Goal: Transaction & Acquisition: Purchase product/service

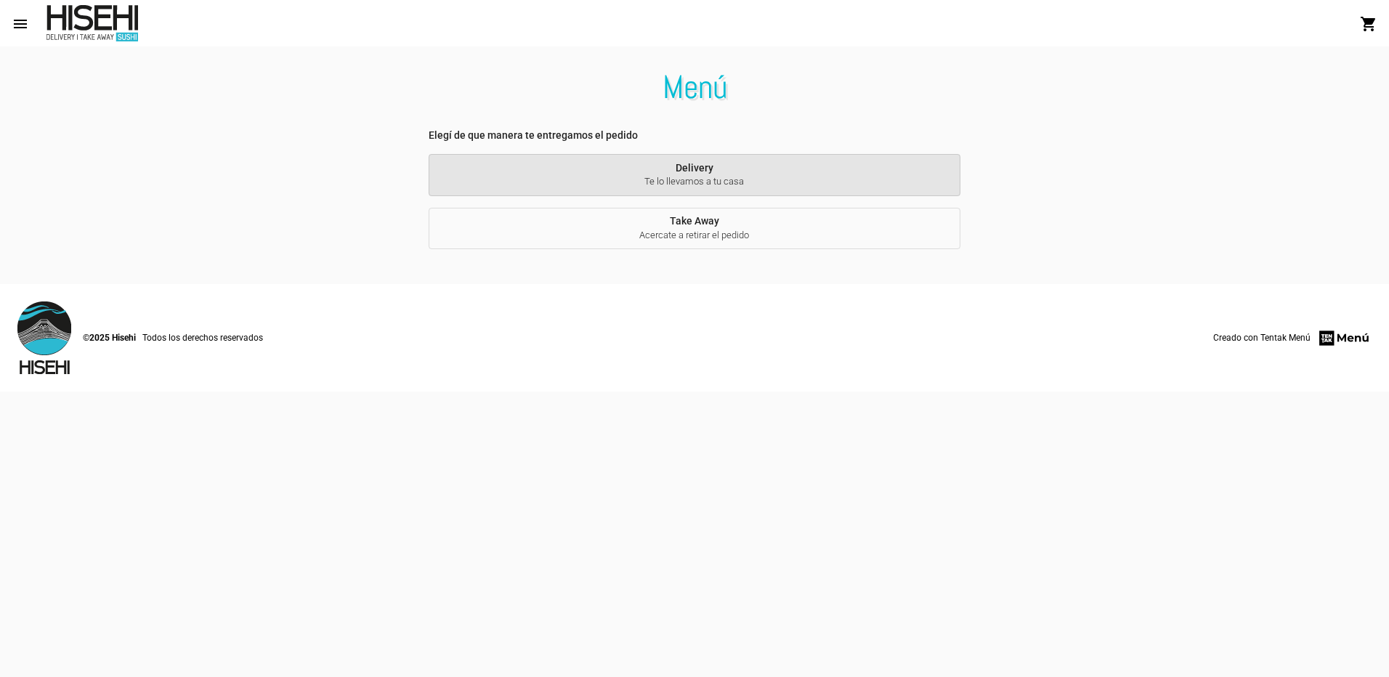
click at [720, 176] on span "Te lo llevamos a tu casa" at bounding box center [694, 181] width 509 height 13
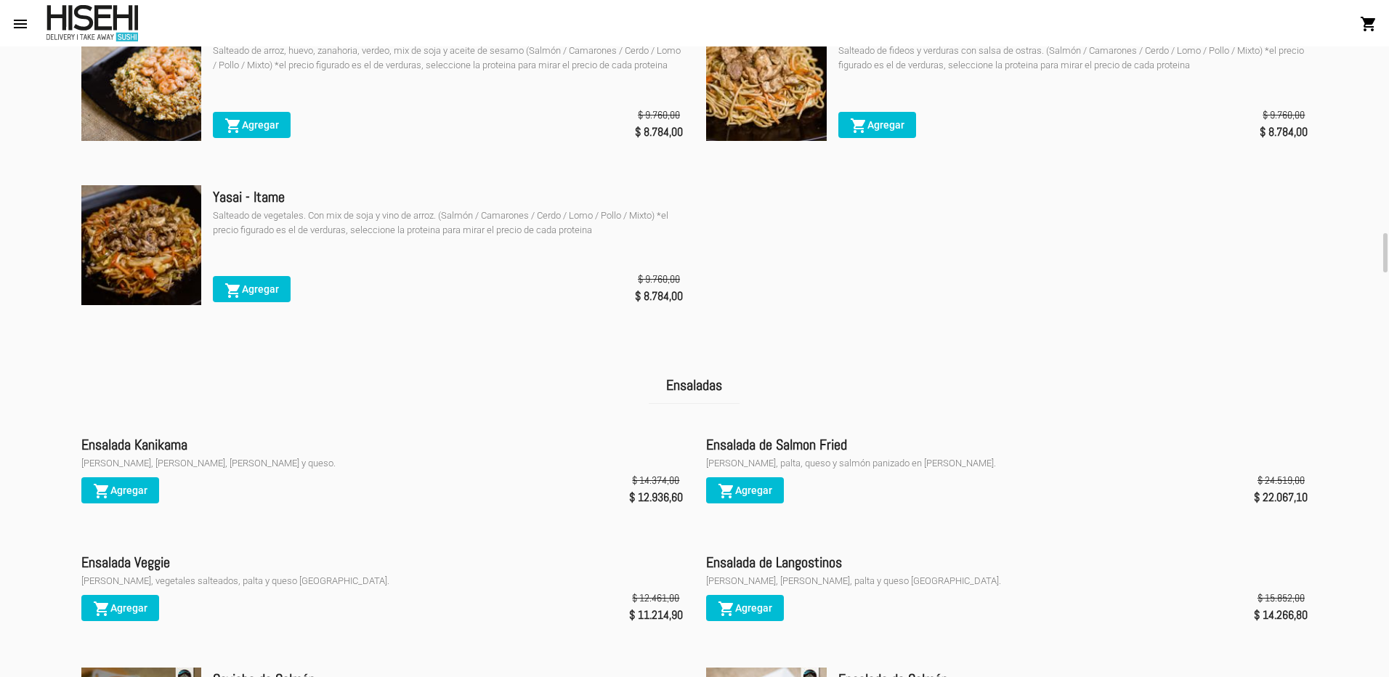
scroll to position [2706, 0]
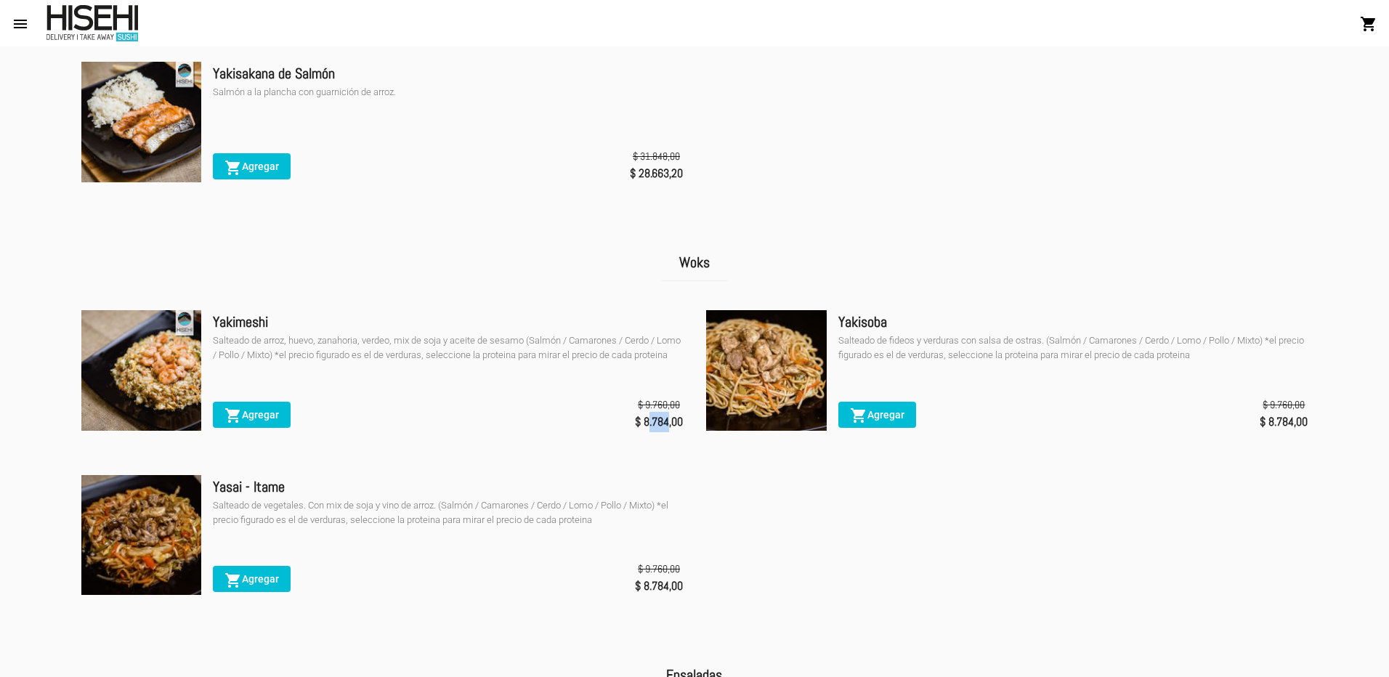
drag, startPoint x: 647, startPoint y: 434, endPoint x: 666, endPoint y: 430, distance: 19.4
click at [666, 430] on span "$ 8.784,00" at bounding box center [659, 422] width 48 height 20
click at [676, 450] on li "Yakimeshi Salteado de arroz, huevo, zanahoria, verdeo, mix de soja y aceite de …" at bounding box center [381, 381] width 601 height 142
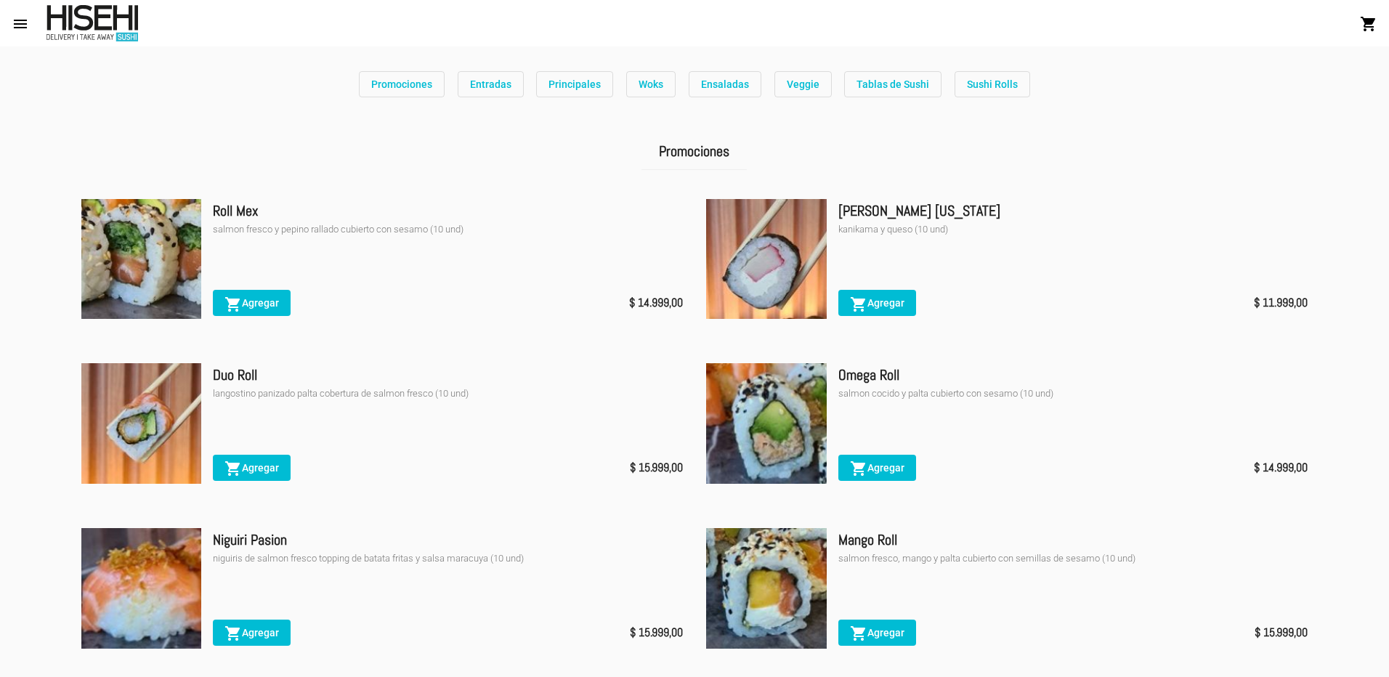
scroll to position [0, 0]
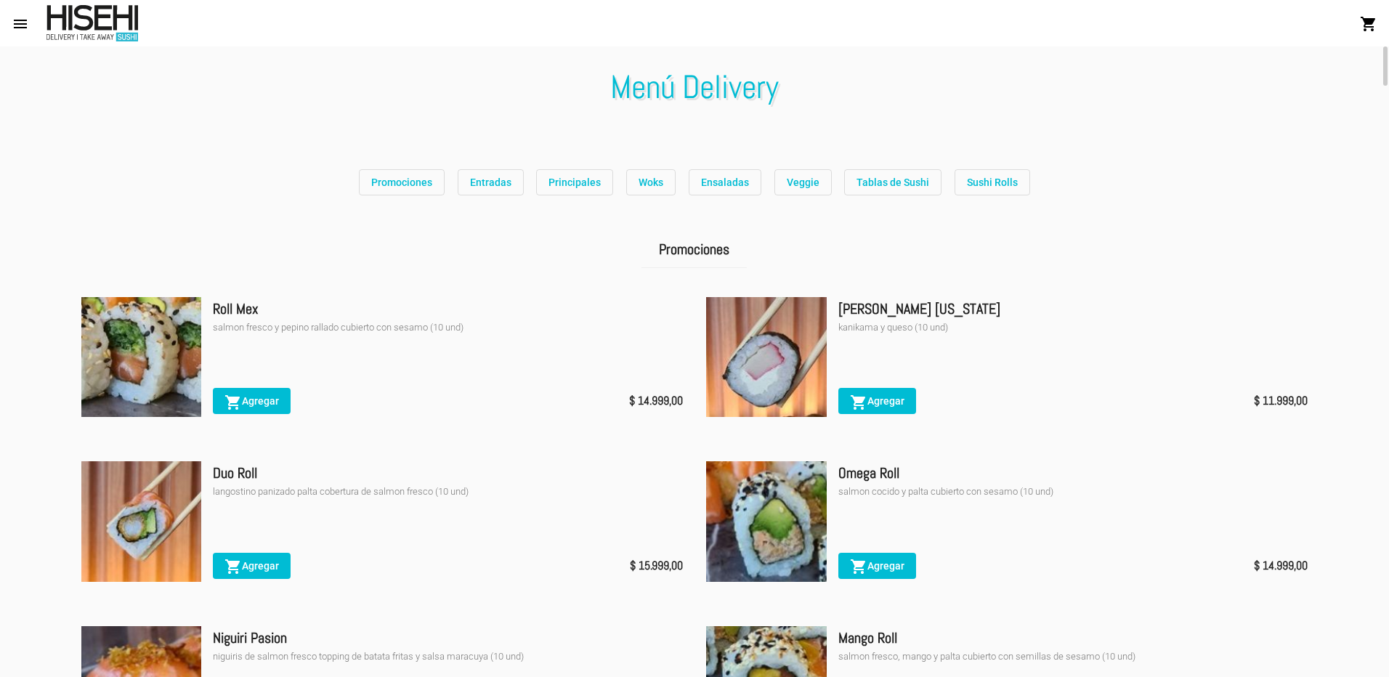
click at [564, 248] on div "Promociones" at bounding box center [695, 258] width 1250 height 54
click at [407, 186] on span "Promociones" at bounding box center [401, 182] width 61 height 12
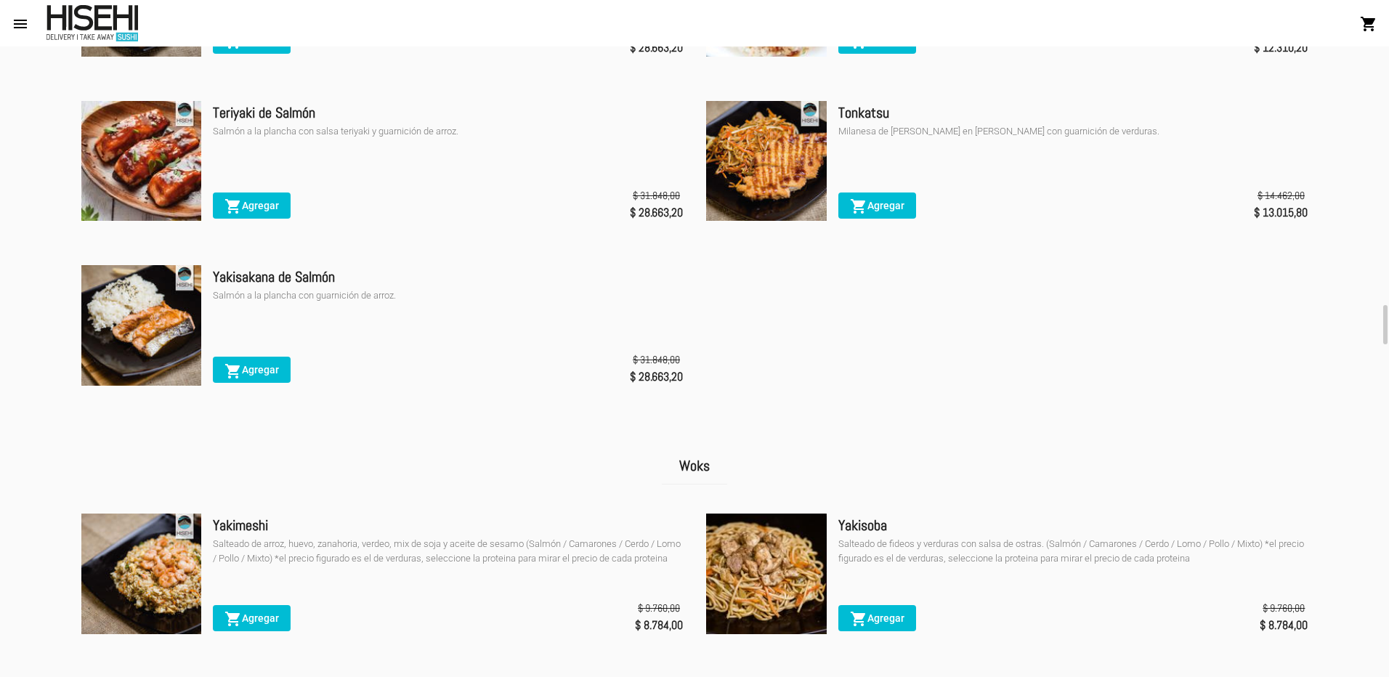
scroll to position [2696, 0]
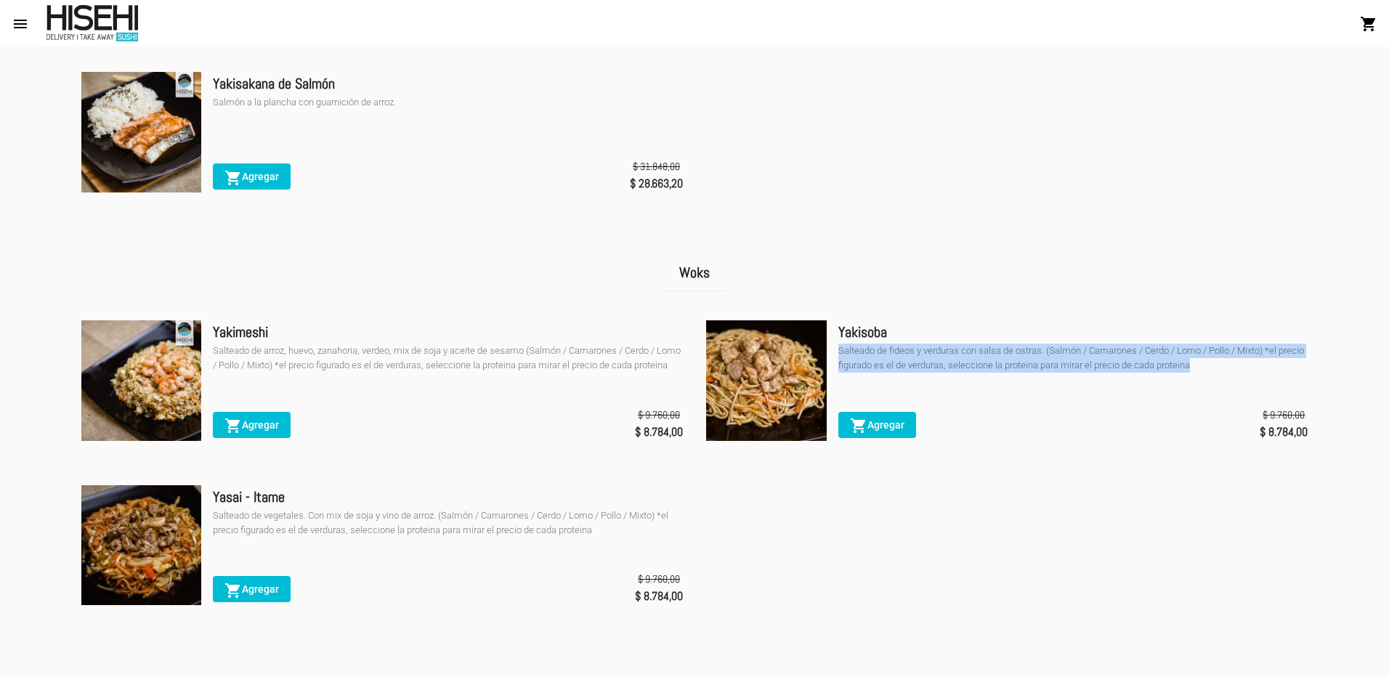
drag, startPoint x: 836, startPoint y: 364, endPoint x: 1192, endPoint y: 378, distance: 356.2
click at [1193, 373] on div "Yakisoba Salteado de fideos y verduras con salsa de ostras. (Salmón / Camarones…" at bounding box center [1006, 382] width 601 height 124
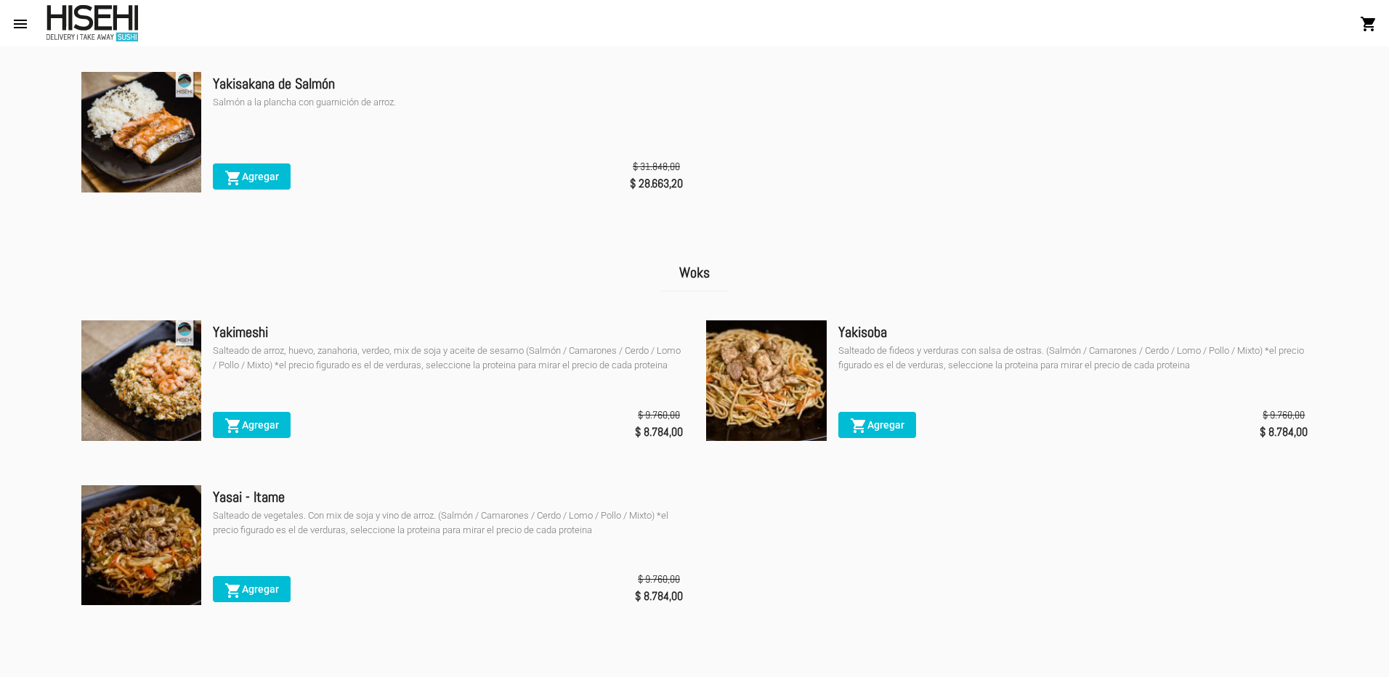
click at [799, 535] on ul "Yakimeshi Salteado de arroz, huevo, zanahoria, verdeo, mix de soja y aceite de …" at bounding box center [695, 473] width 1250 height 329
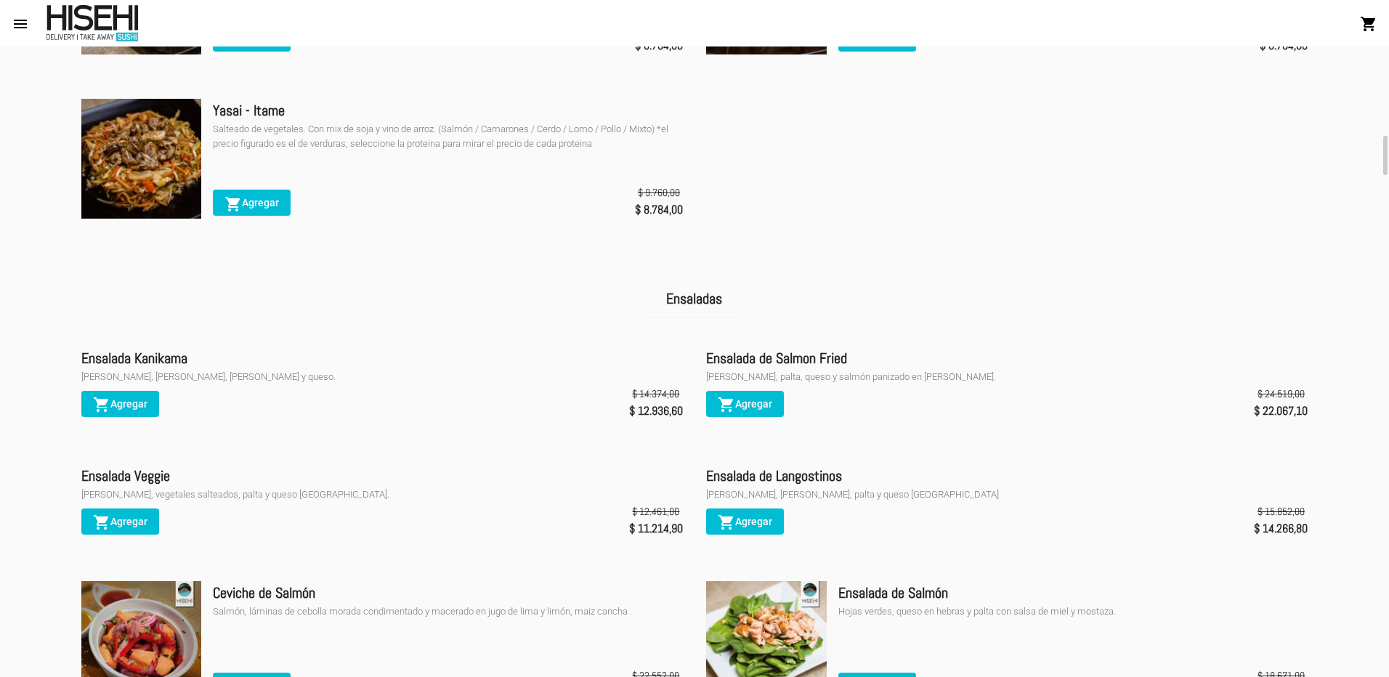
scroll to position [2793, 0]
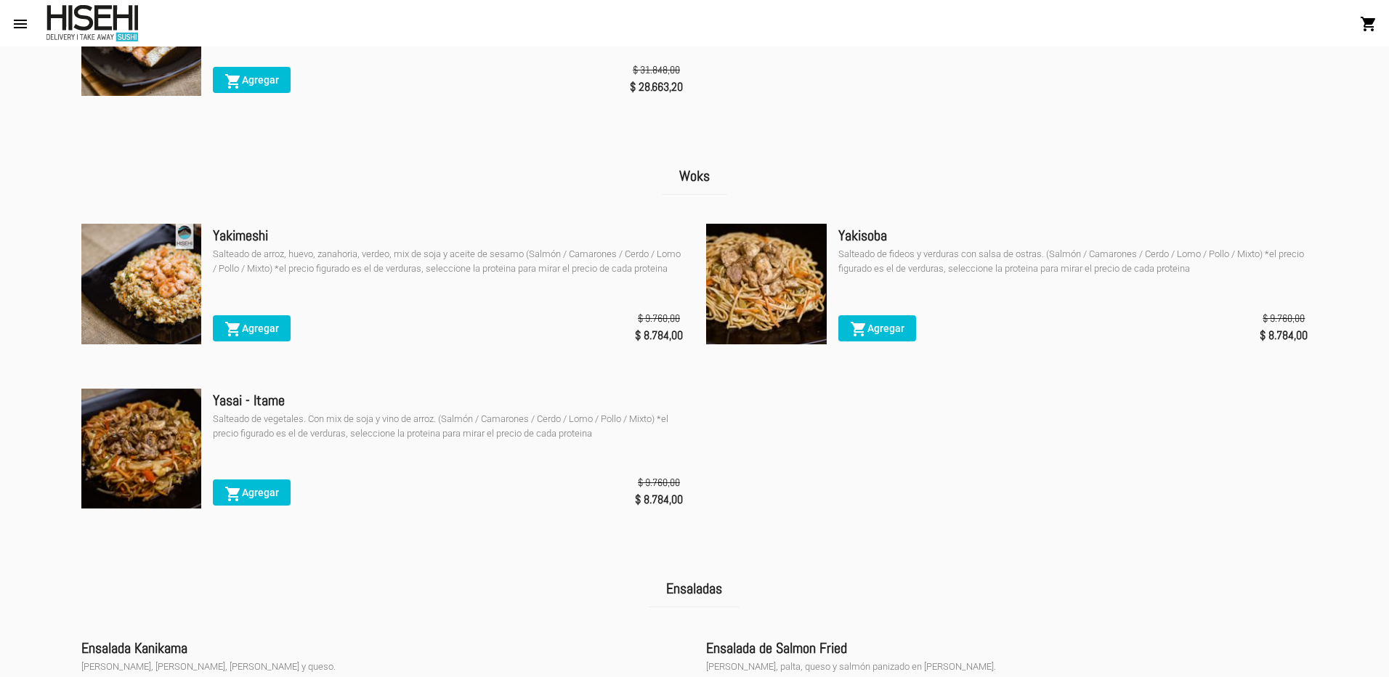
click at [277, 334] on span "shopping_cart Agregar" at bounding box center [251, 328] width 54 height 12
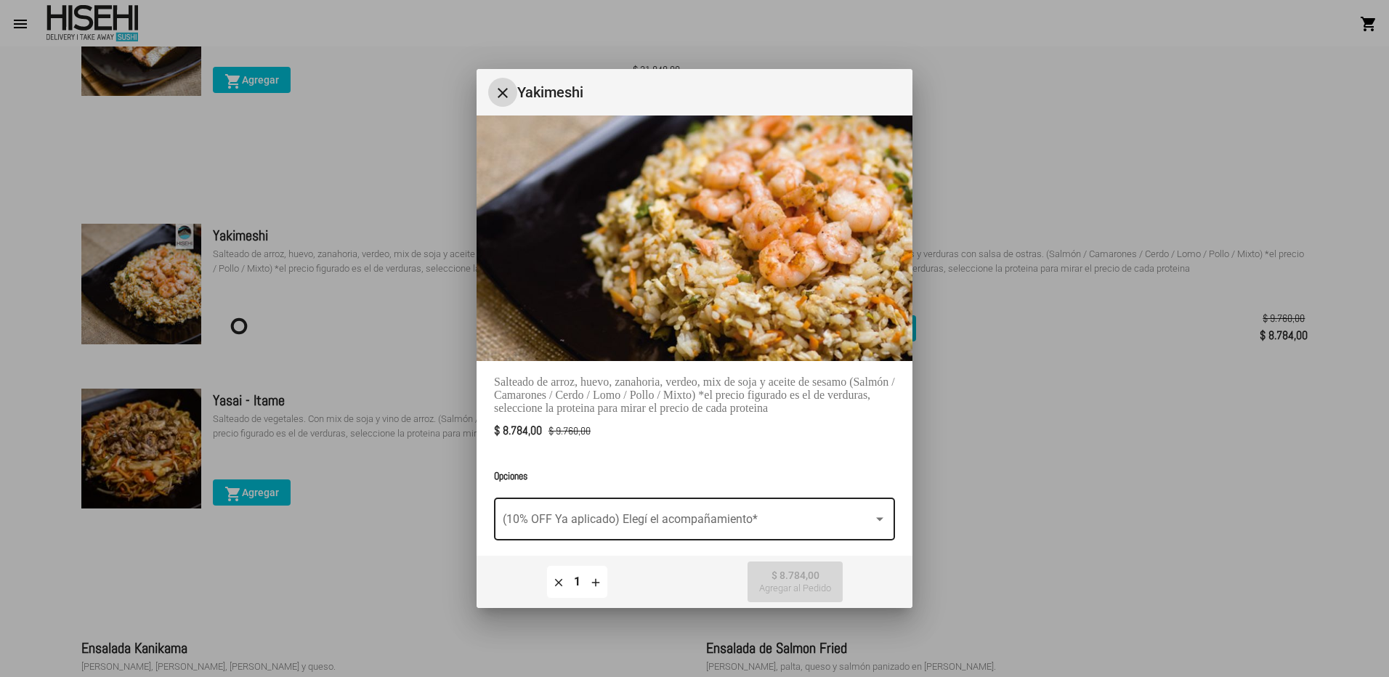
click at [600, 528] on div "(10% OFF Ya aplicado) Elegí el acompañamiento *" at bounding box center [694, 518] width 383 height 46
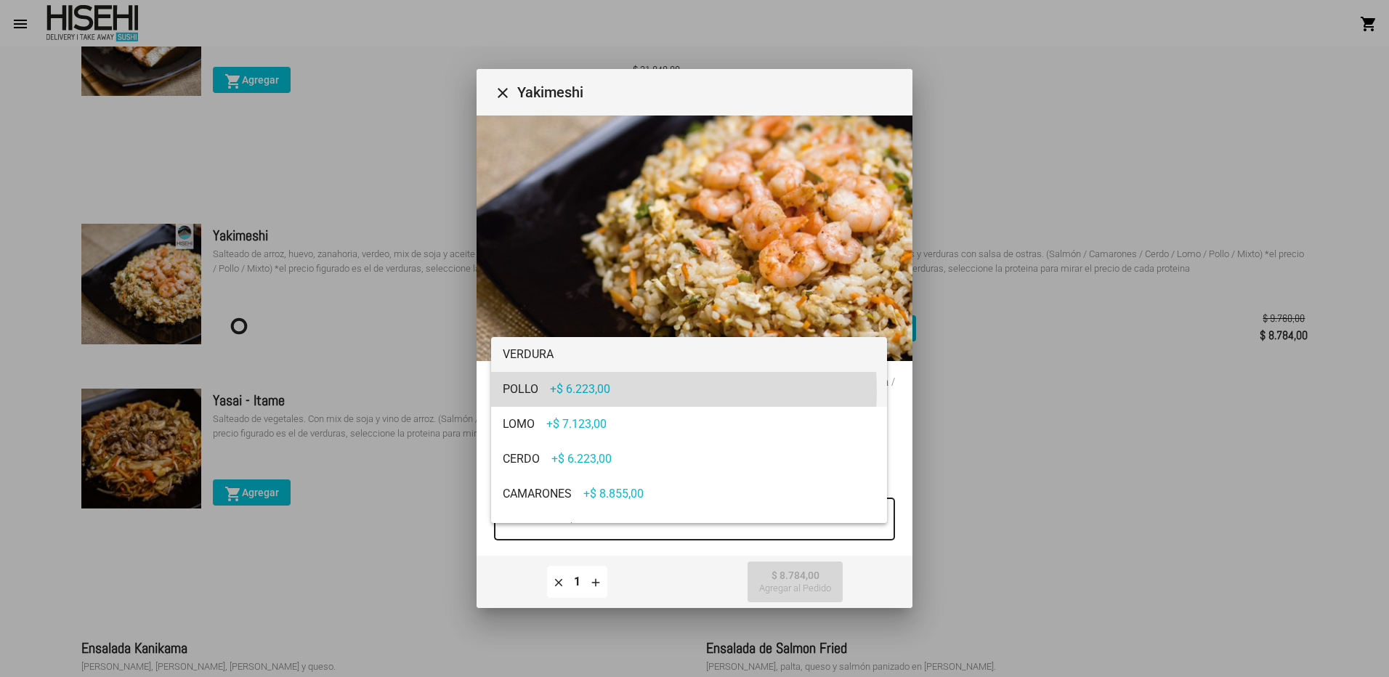
click at [599, 391] on span "+$ 6.223,00" at bounding box center [580, 389] width 60 height 14
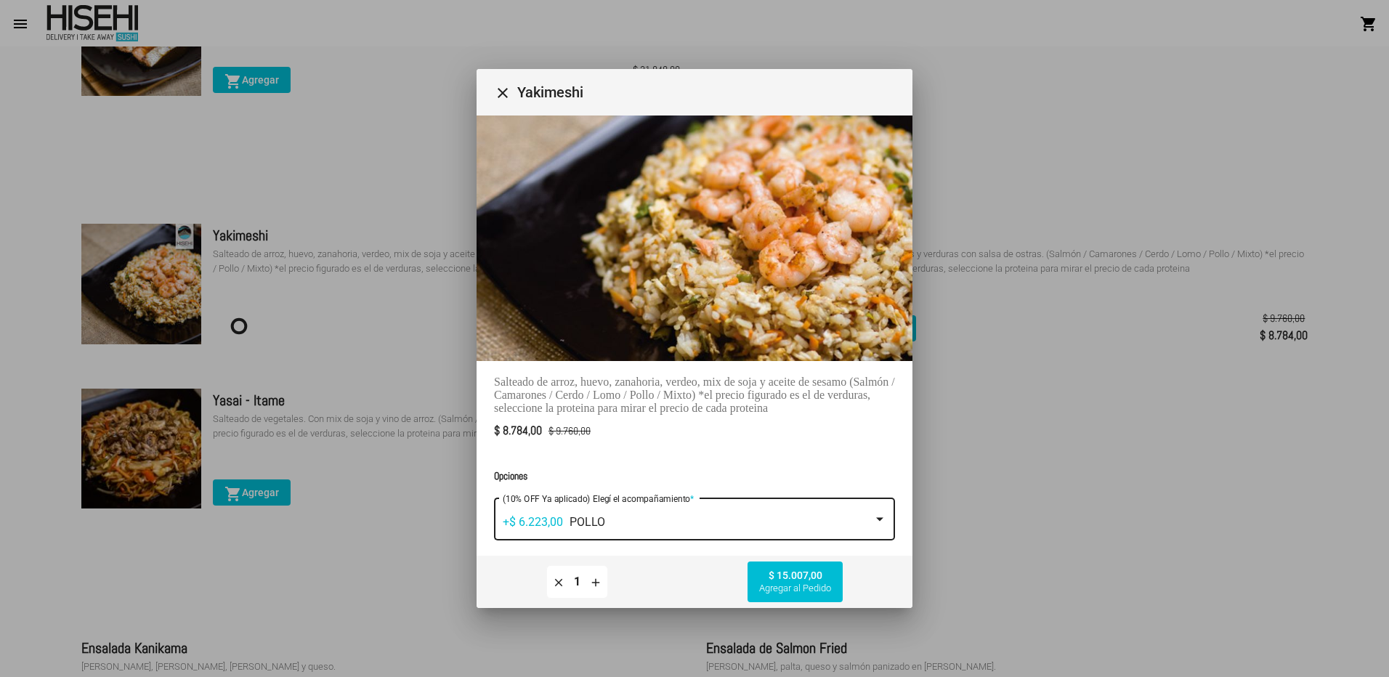
drag, startPoint x: 596, startPoint y: 584, endPoint x: 585, endPoint y: 584, distance: 10.2
click at [595, 584] on mat-icon "add" at bounding box center [595, 581] width 13 height 13
type input "2"
click at [290, 284] on div at bounding box center [694, 338] width 1389 height 677
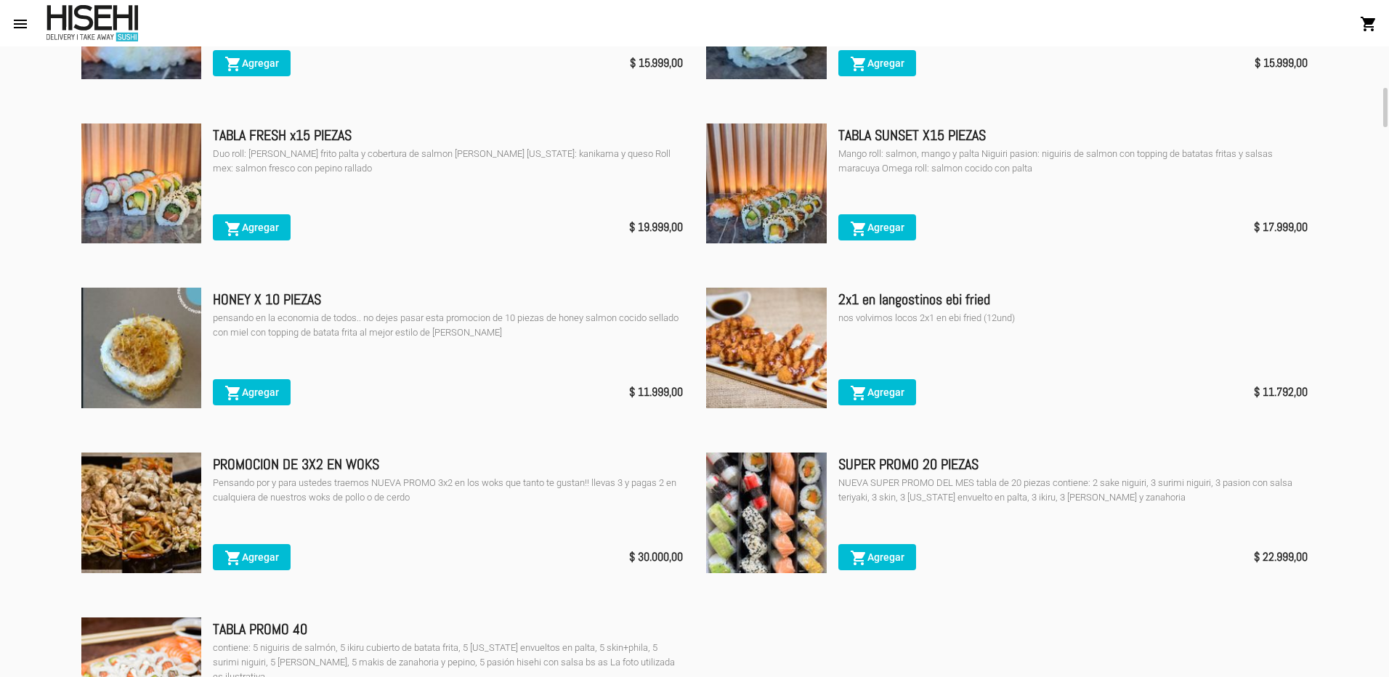
scroll to position [861, 0]
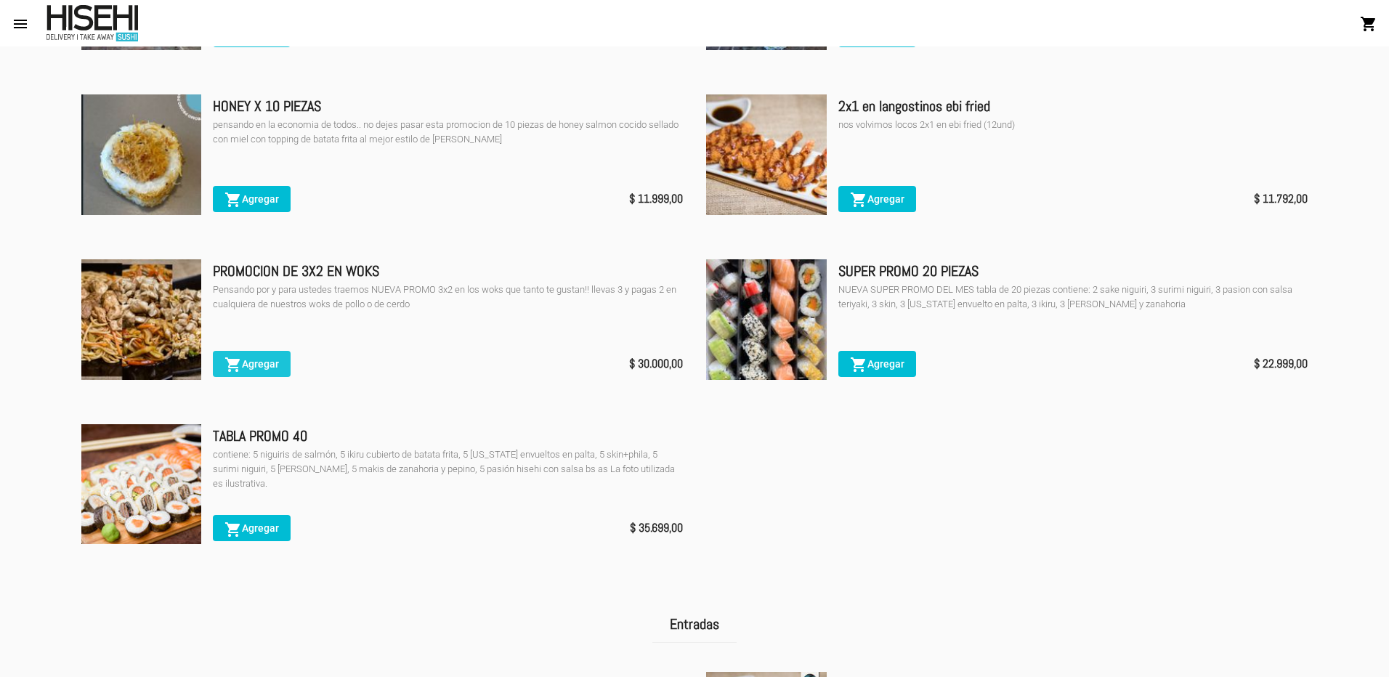
click at [261, 370] on span "shopping_cart Agregar" at bounding box center [251, 364] width 54 height 12
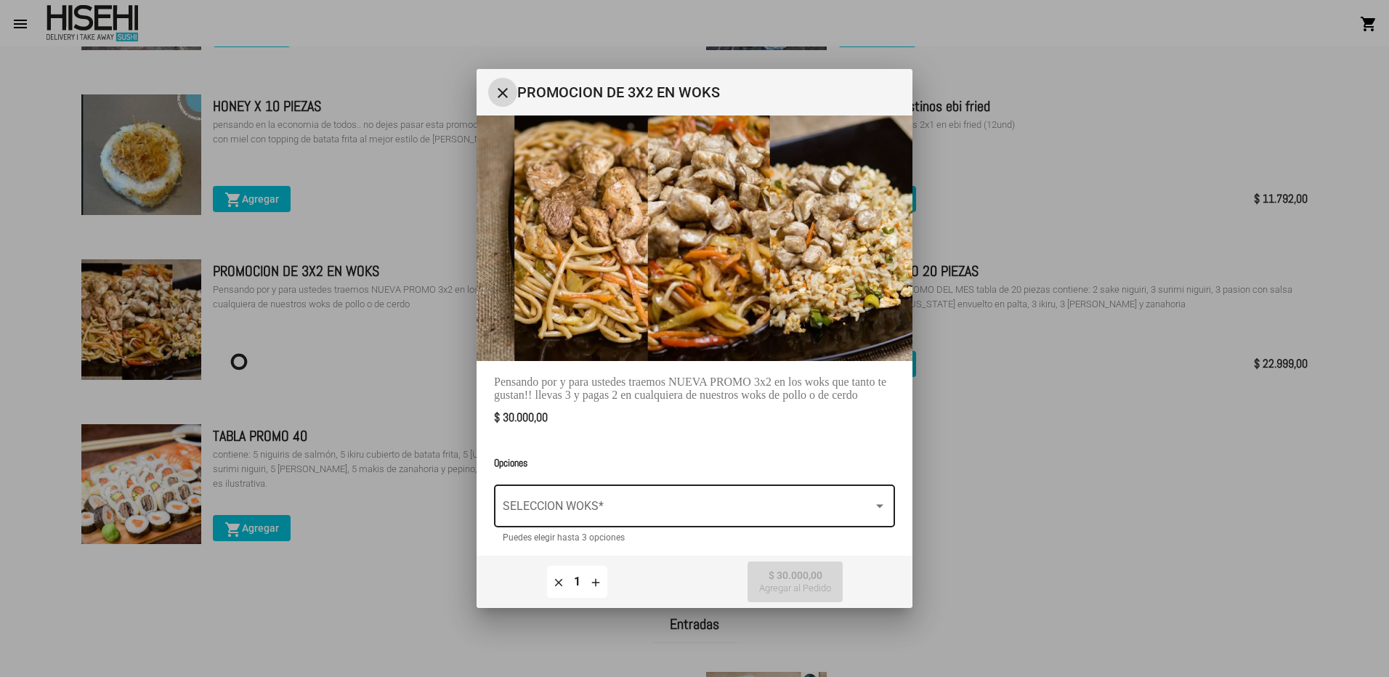
click at [707, 482] on div "SELECCION WOKS *" at bounding box center [694, 505] width 383 height 46
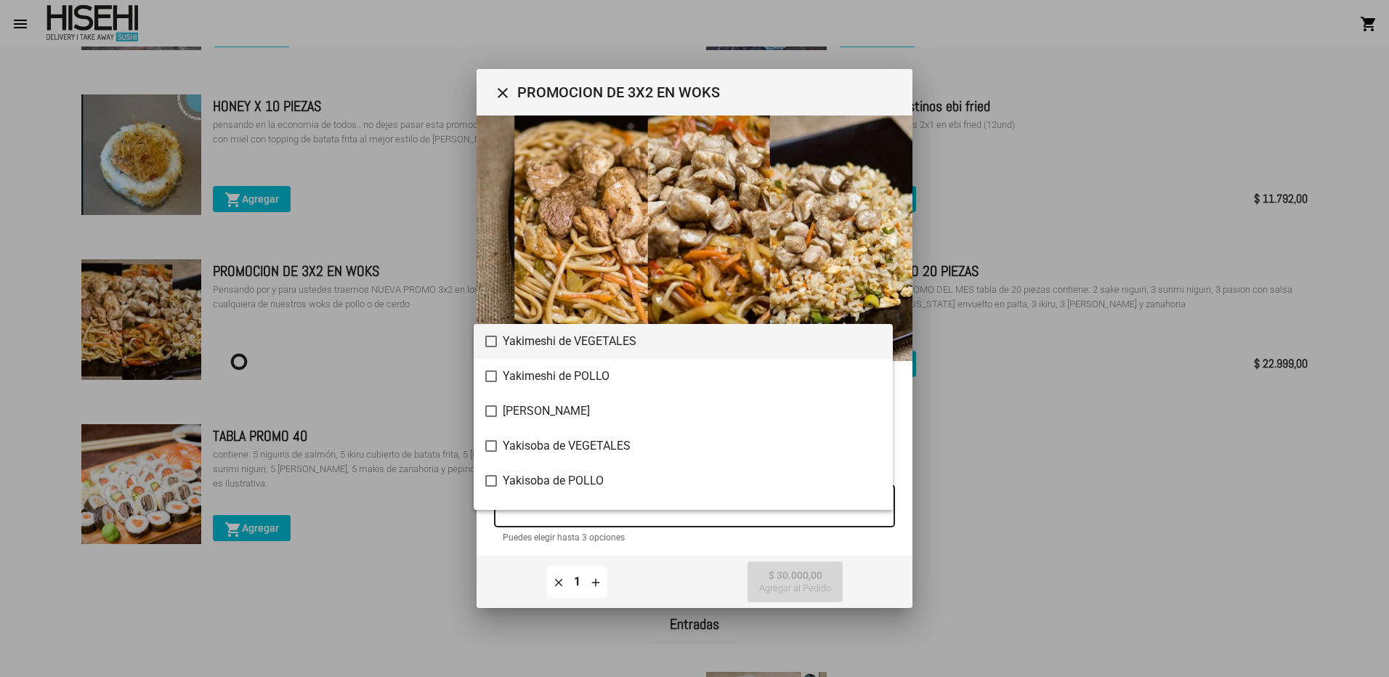
click at [715, 513] on div at bounding box center [694, 338] width 1389 height 677
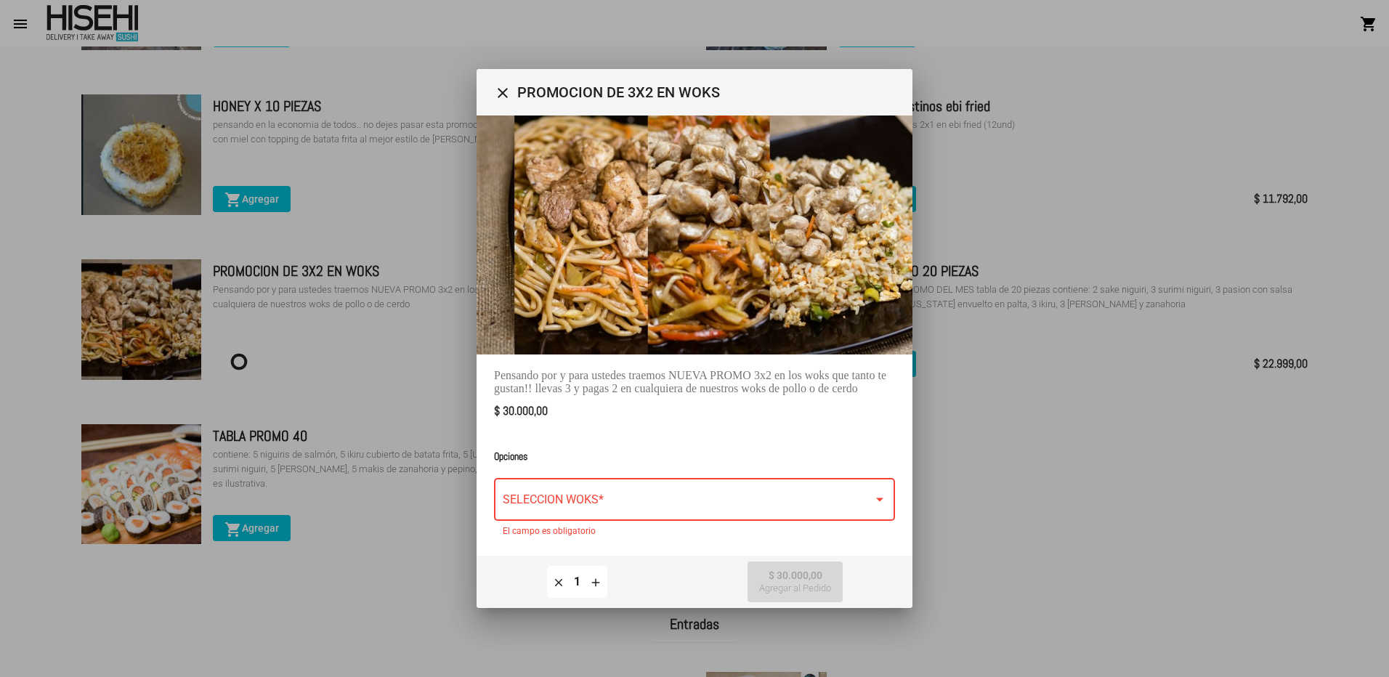
scroll to position [13, 0]
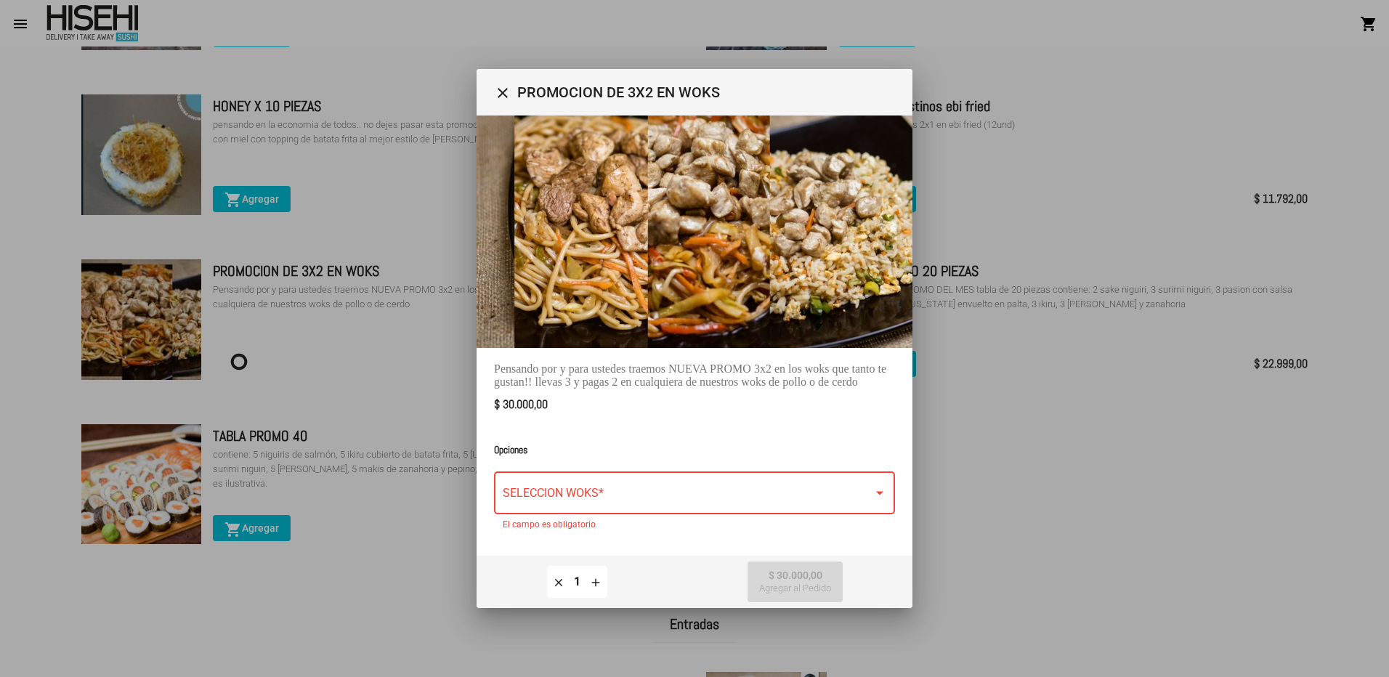
click at [657, 490] on span at bounding box center [688, 496] width 370 height 13
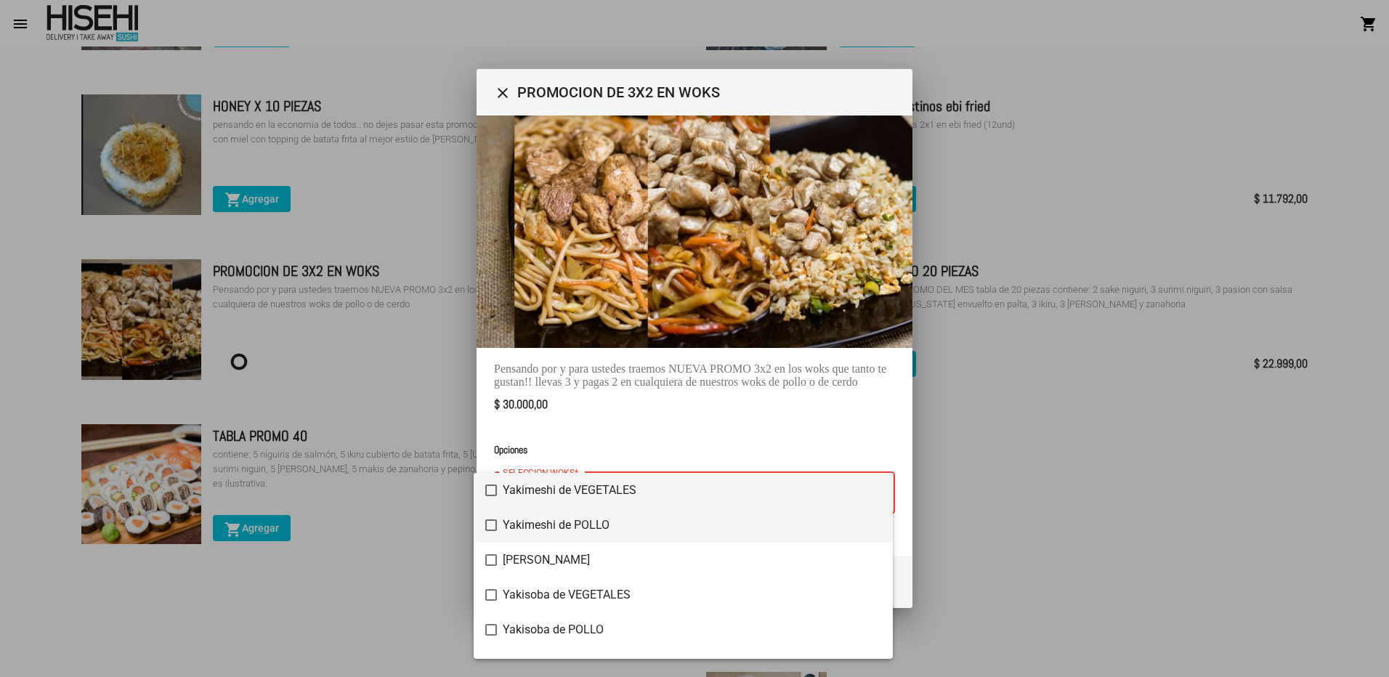
click at [605, 520] on span "Yakimeshi de POLLO" at bounding box center [692, 525] width 378 height 35
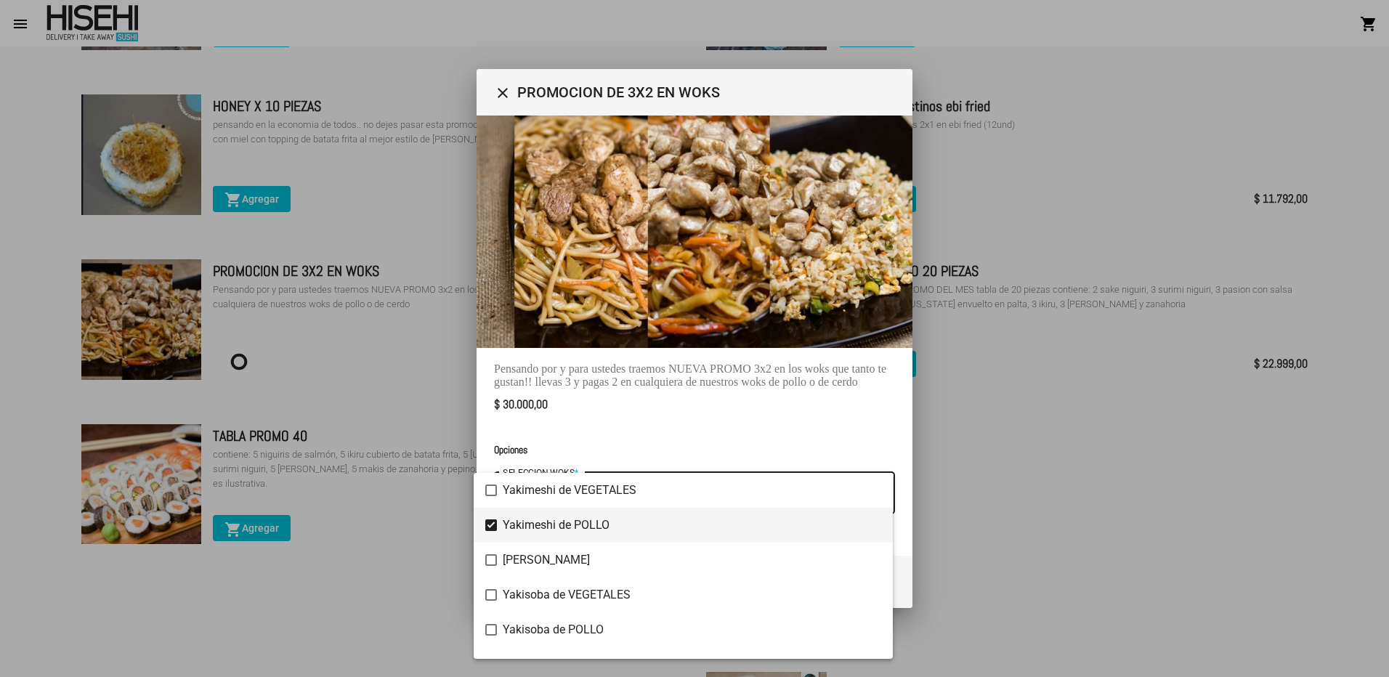
click at [635, 435] on div at bounding box center [694, 338] width 1389 height 677
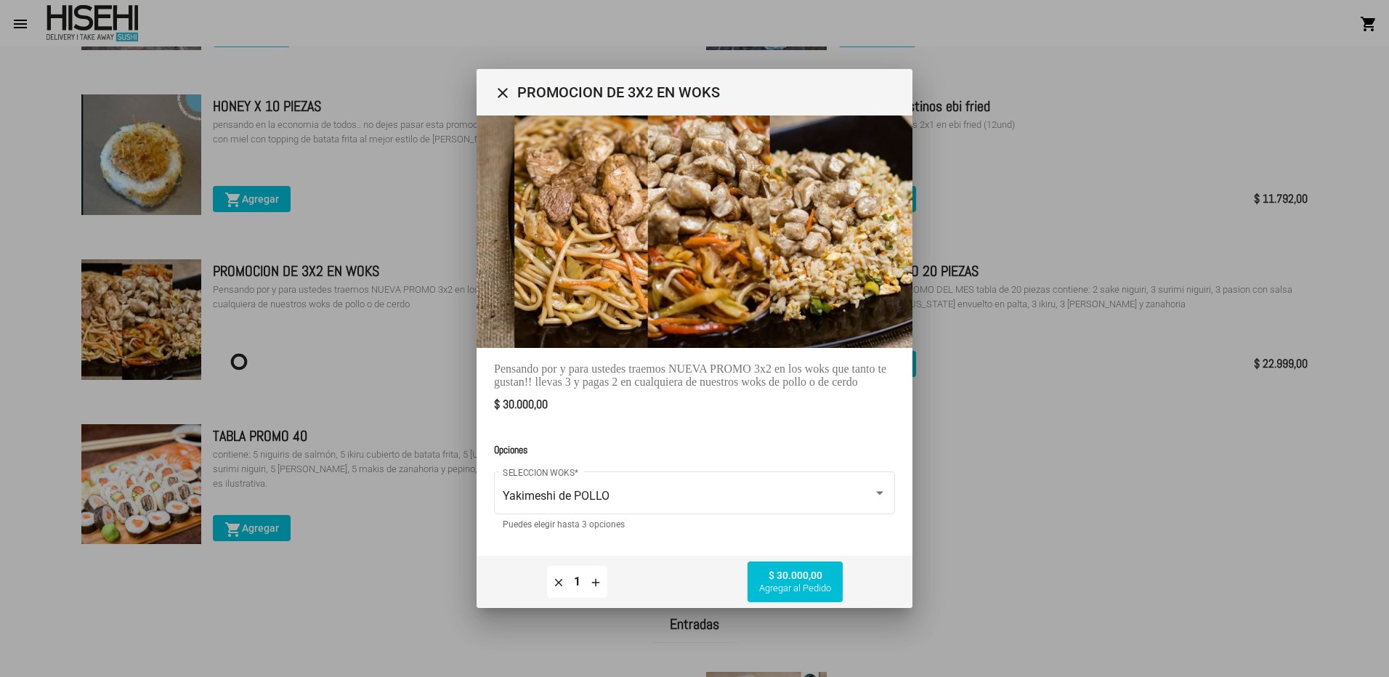
click at [601, 582] on mat-icon "add" at bounding box center [595, 581] width 13 height 13
click at [665, 482] on div "Yakimeshi de POLLO SELECCION WOKS *" at bounding box center [694, 491] width 383 height 46
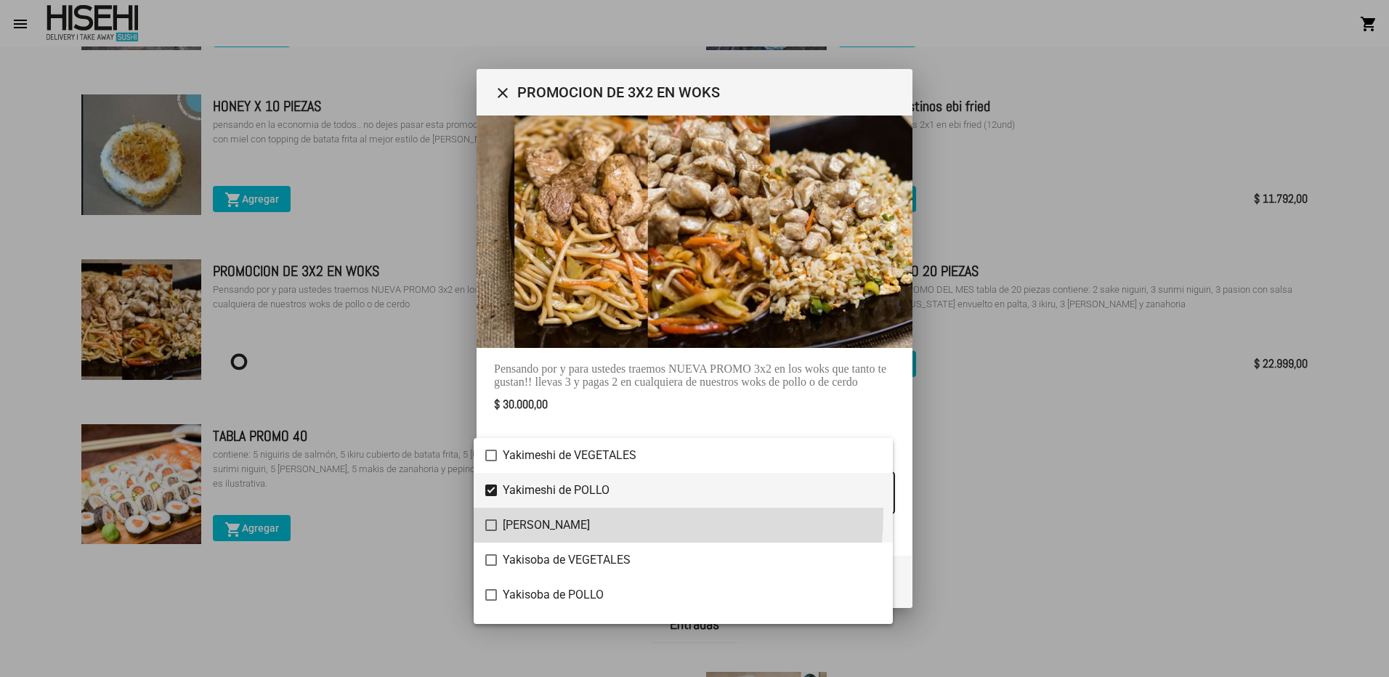
click at [588, 513] on span "[PERSON_NAME]" at bounding box center [692, 525] width 378 height 35
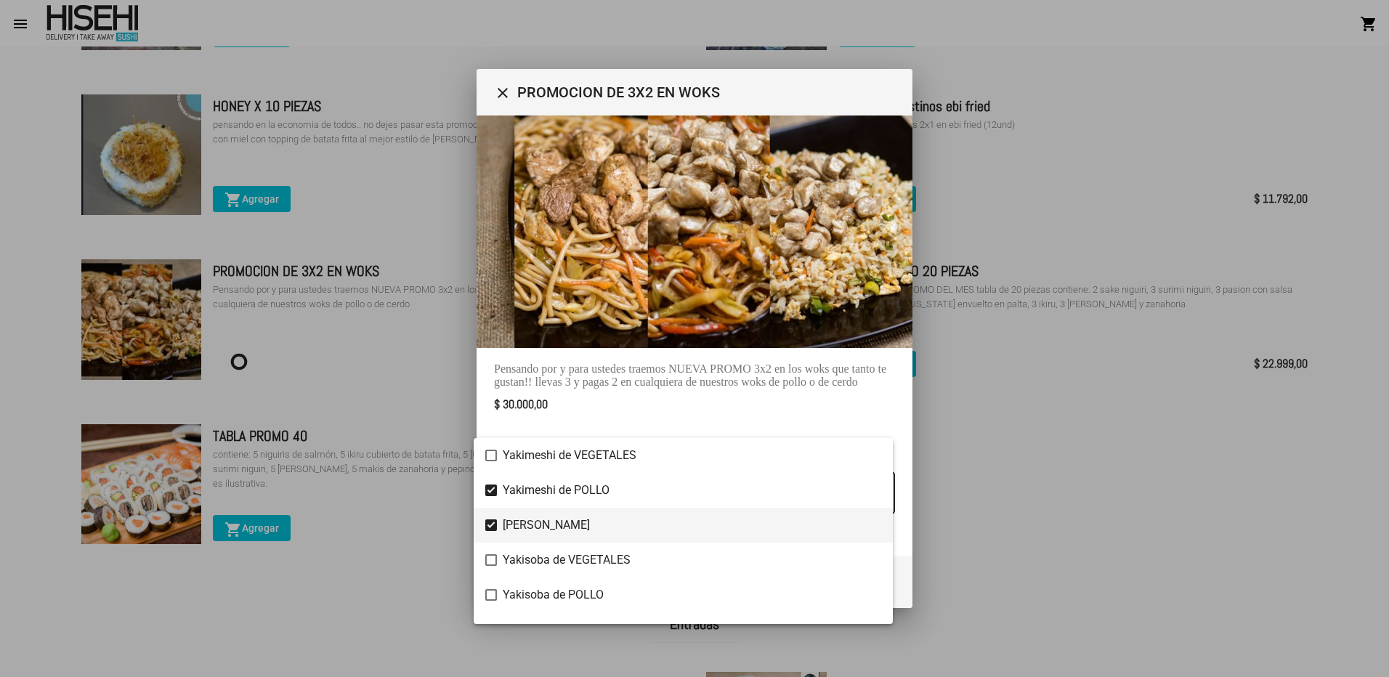
click at [521, 524] on span "[PERSON_NAME]" at bounding box center [692, 525] width 378 height 35
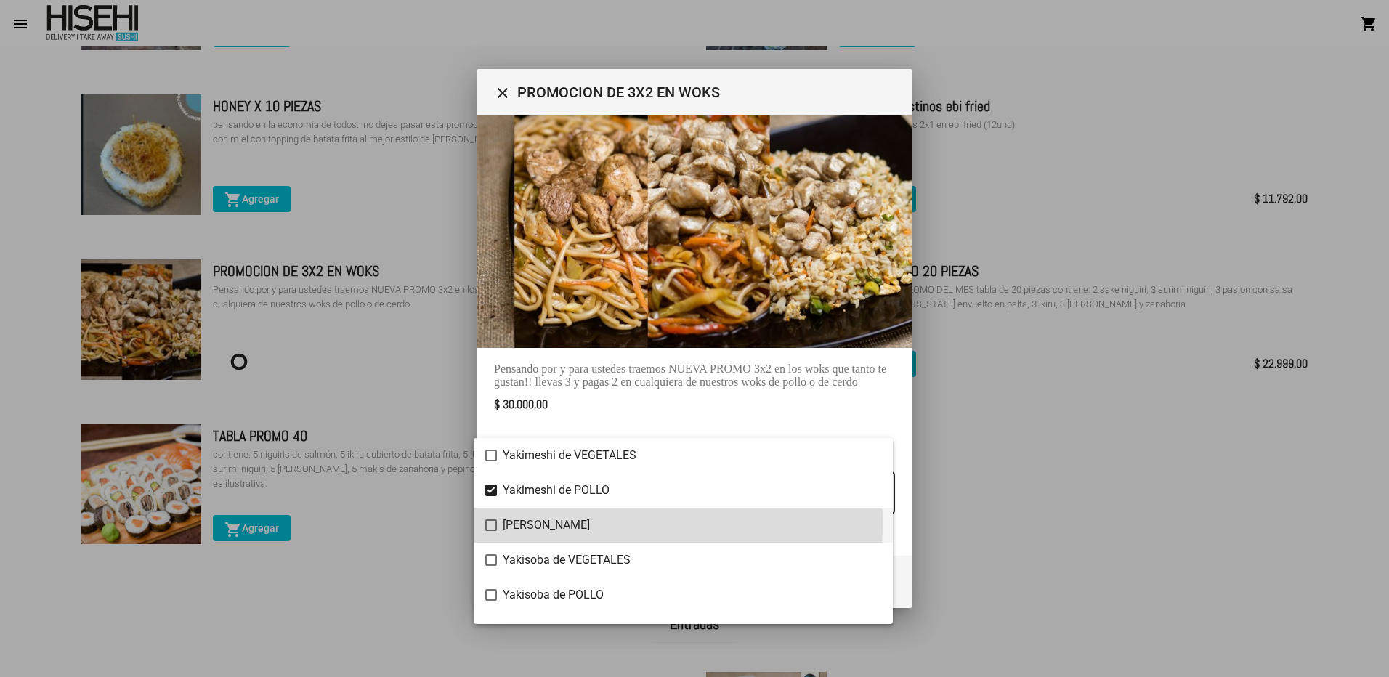
click at [590, 401] on div at bounding box center [694, 338] width 1389 height 677
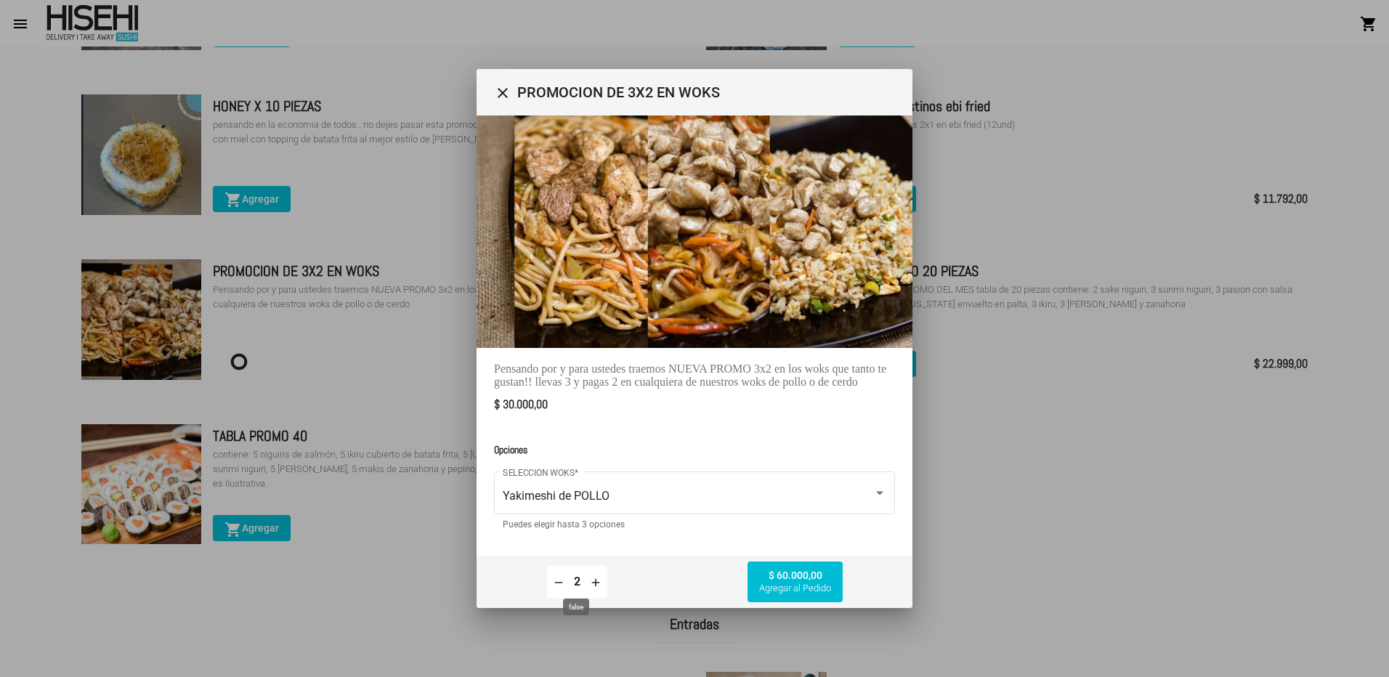
click at [556, 592] on div "remove 2 add" at bounding box center [577, 580] width 54 height 28
click at [559, 585] on mat-icon "remove" at bounding box center [558, 581] width 13 height 13
type input "1"
click at [688, 480] on div "Yakimeshi de POLLO SELECCION WOKS *" at bounding box center [694, 491] width 383 height 46
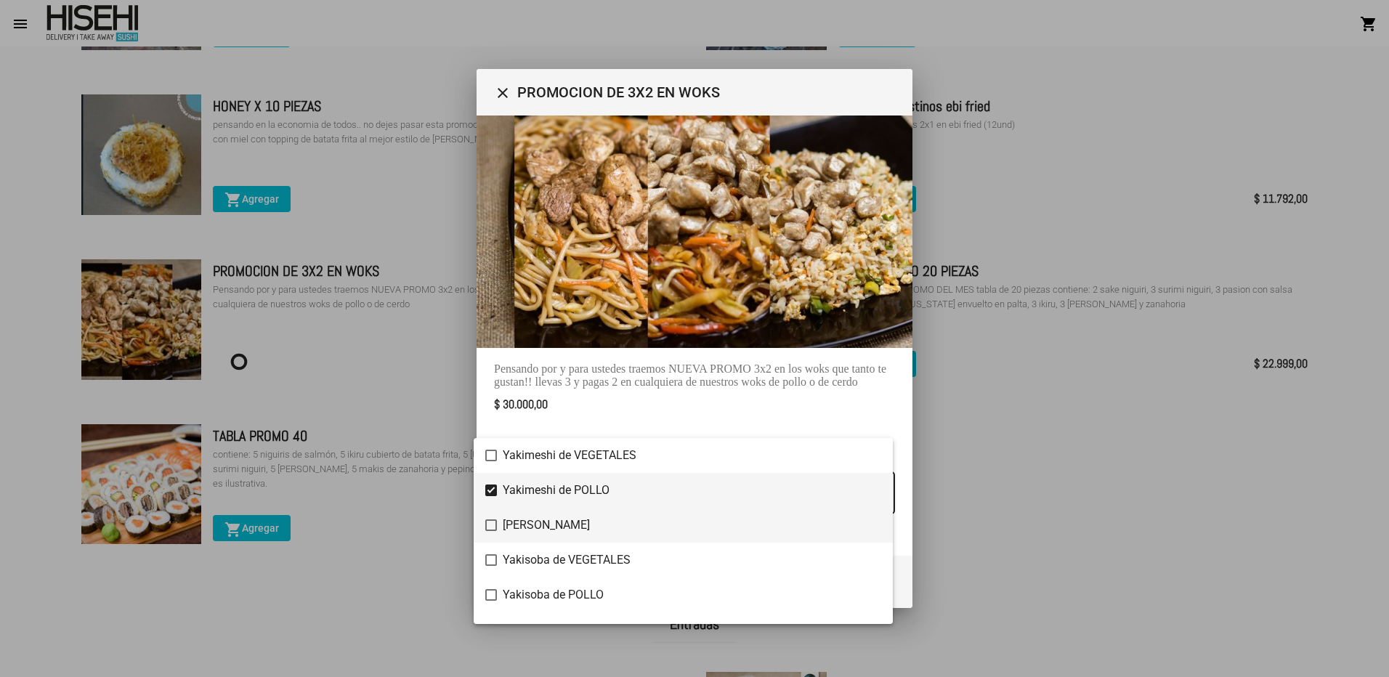
click at [495, 529] on mat-pseudo-checkbox at bounding box center [491, 525] width 12 height 12
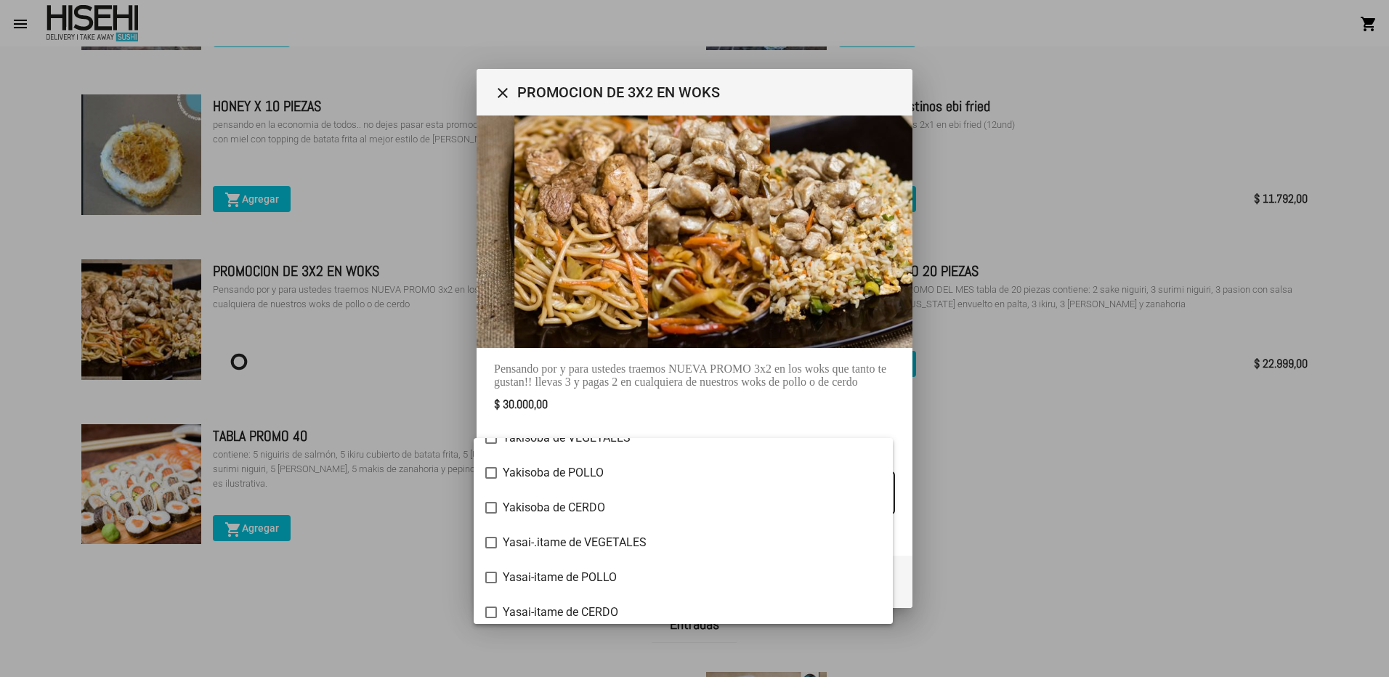
scroll to position [128, 0]
click at [773, 399] on div at bounding box center [694, 338] width 1389 height 677
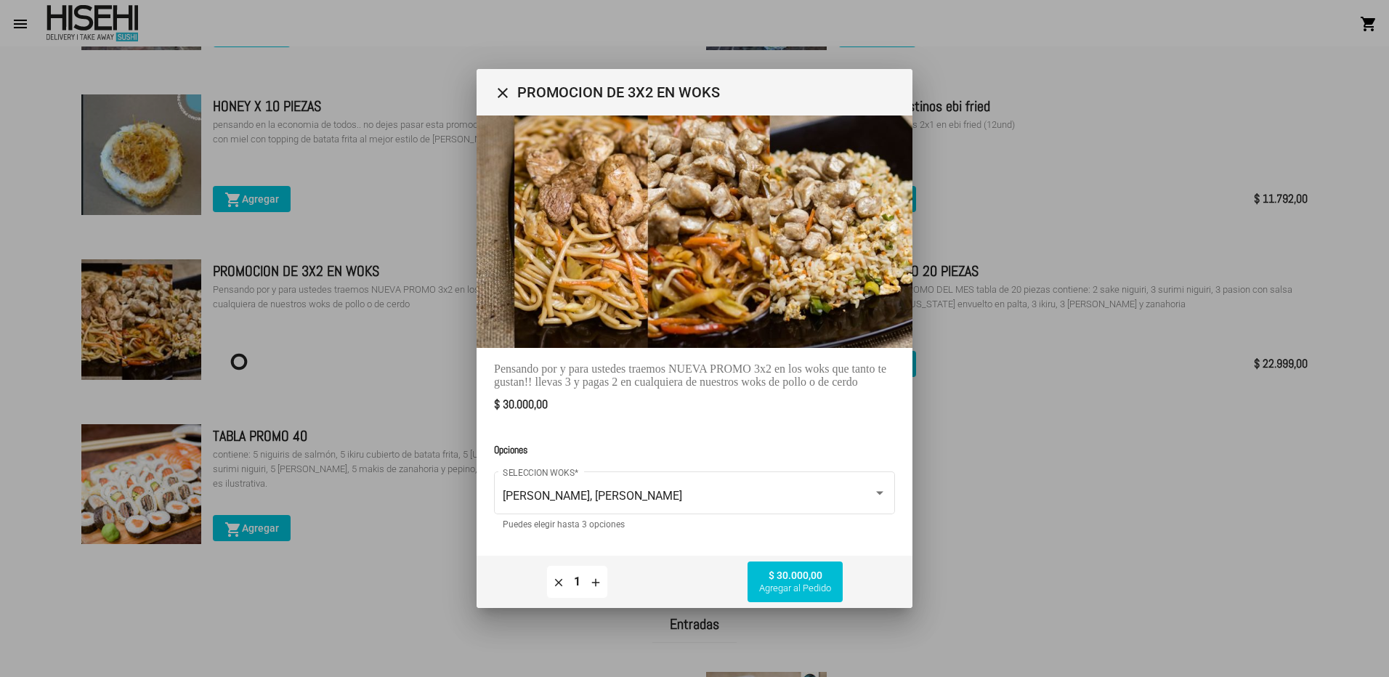
drag, startPoint x: 495, startPoint y: 399, endPoint x: 551, endPoint y: 399, distance: 55.9
click at [551, 399] on div "$ 30.000,00" at bounding box center [694, 404] width 401 height 20
click at [644, 414] on mat-dialog-content "Pensando por y para ustedes traemos NUEVA PROMO 3x2 en los woks que tanto te gu…" at bounding box center [694, 335] width 436 height 440
click at [503, 94] on mat-icon "close" at bounding box center [502, 92] width 17 height 17
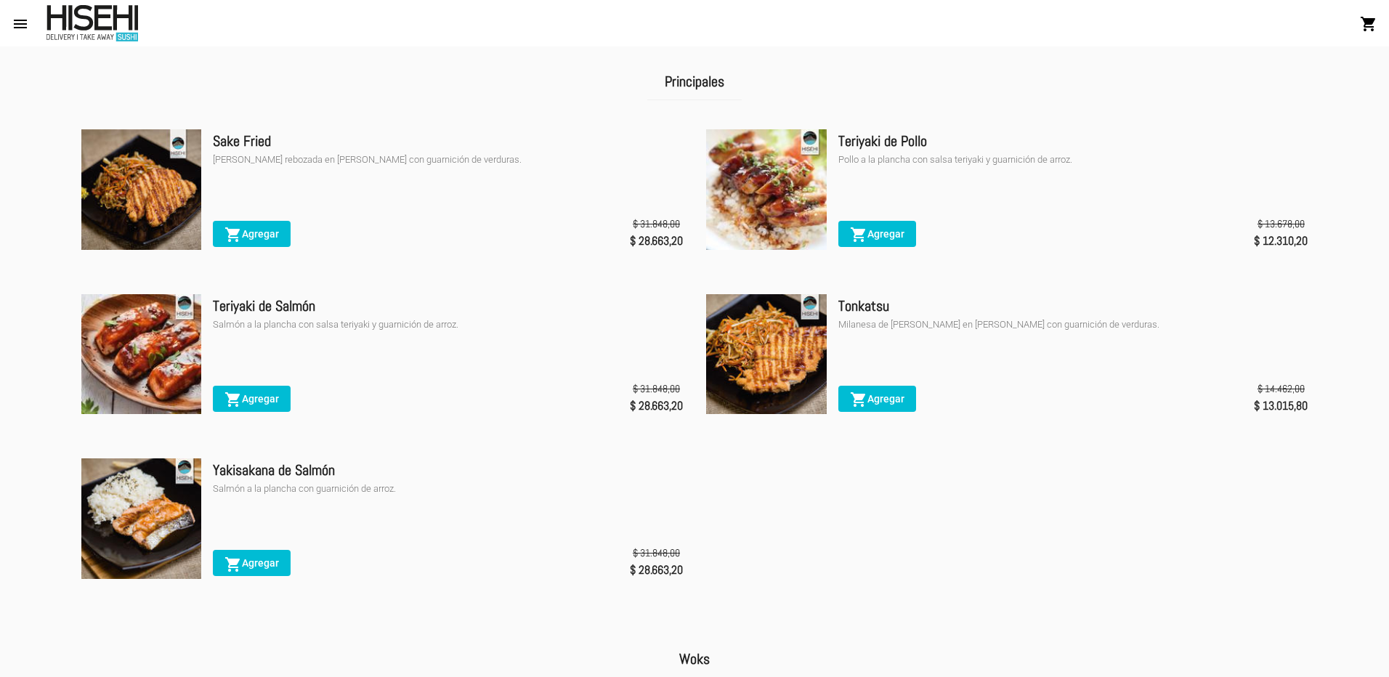
scroll to position [2503, 0]
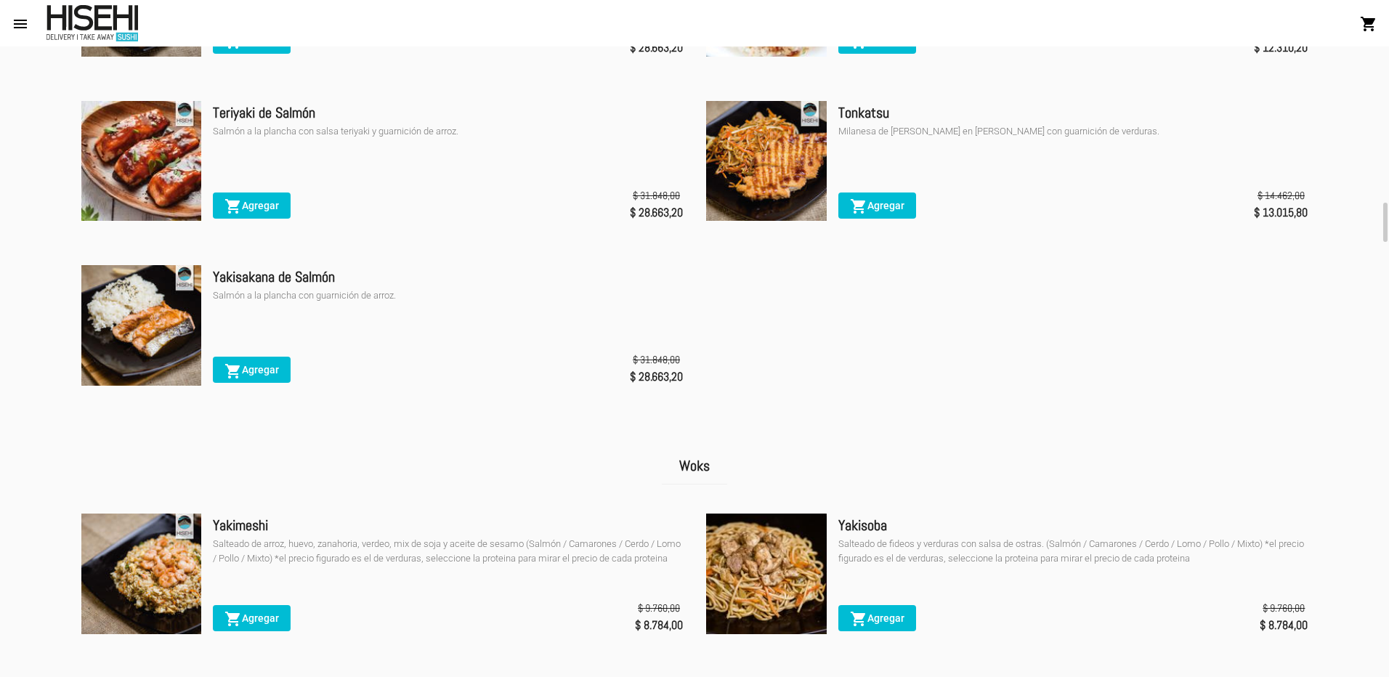
click at [1361, 28] on mat-icon "shopping_cart" at bounding box center [1368, 23] width 17 height 17
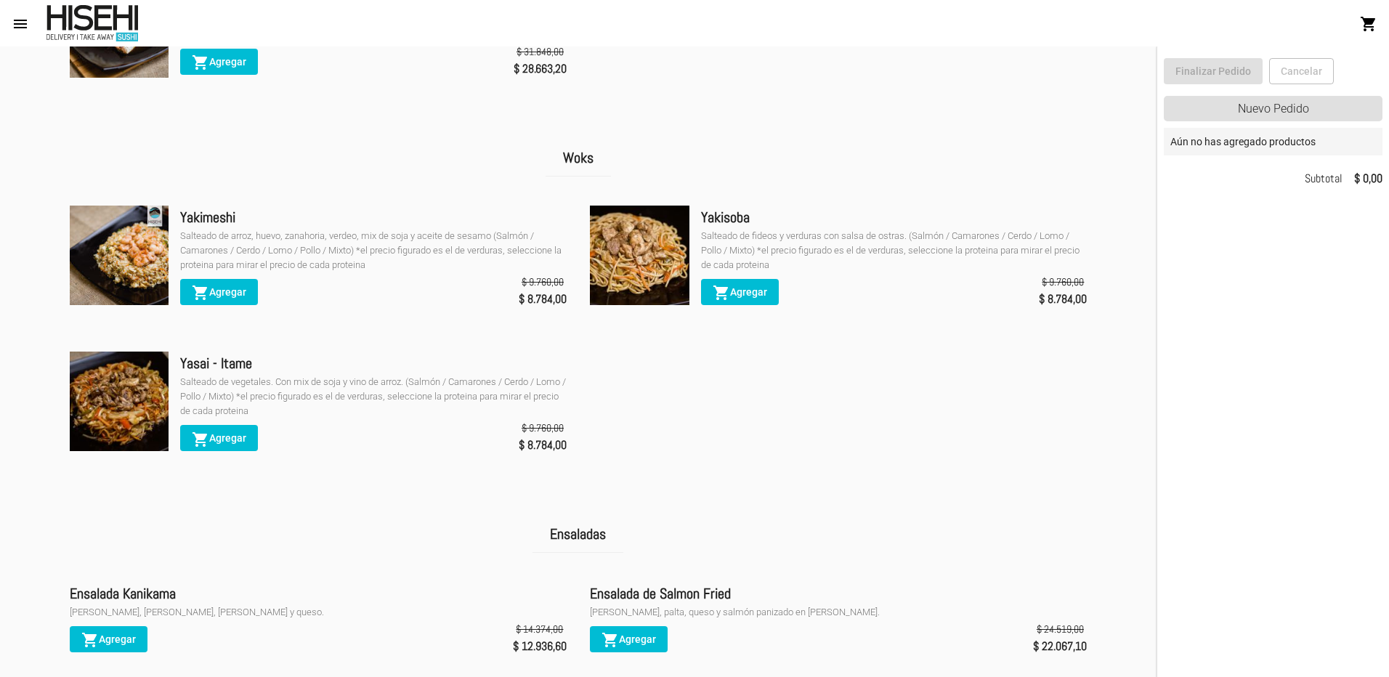
click at [1020, 161] on div "Woks" at bounding box center [578, 166] width 1041 height 54
click at [991, 158] on div "Woks" at bounding box center [578, 166] width 1041 height 54
click at [744, 382] on ul "Yakimeshi Salteado de arroz, huevo, zanahoria, verdeo, mix de soja y aceite de …" at bounding box center [578, 340] width 1041 height 293
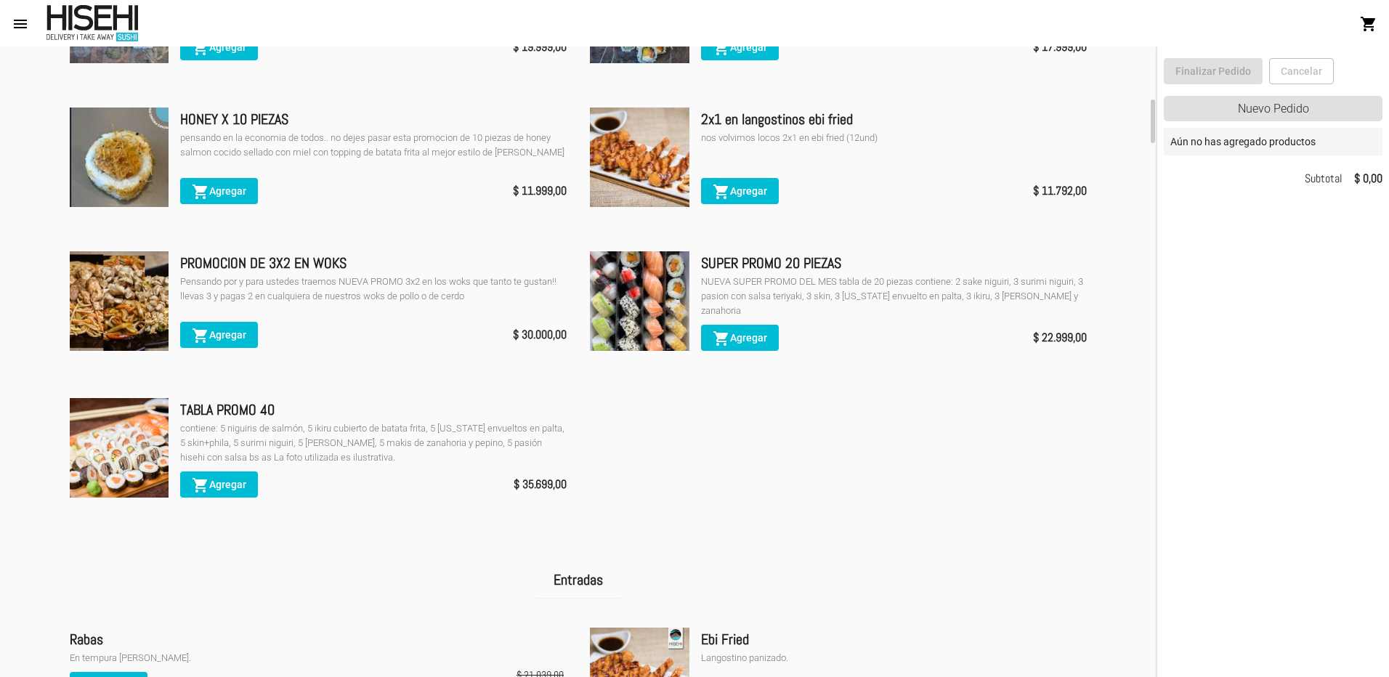
scroll to position [667, 0]
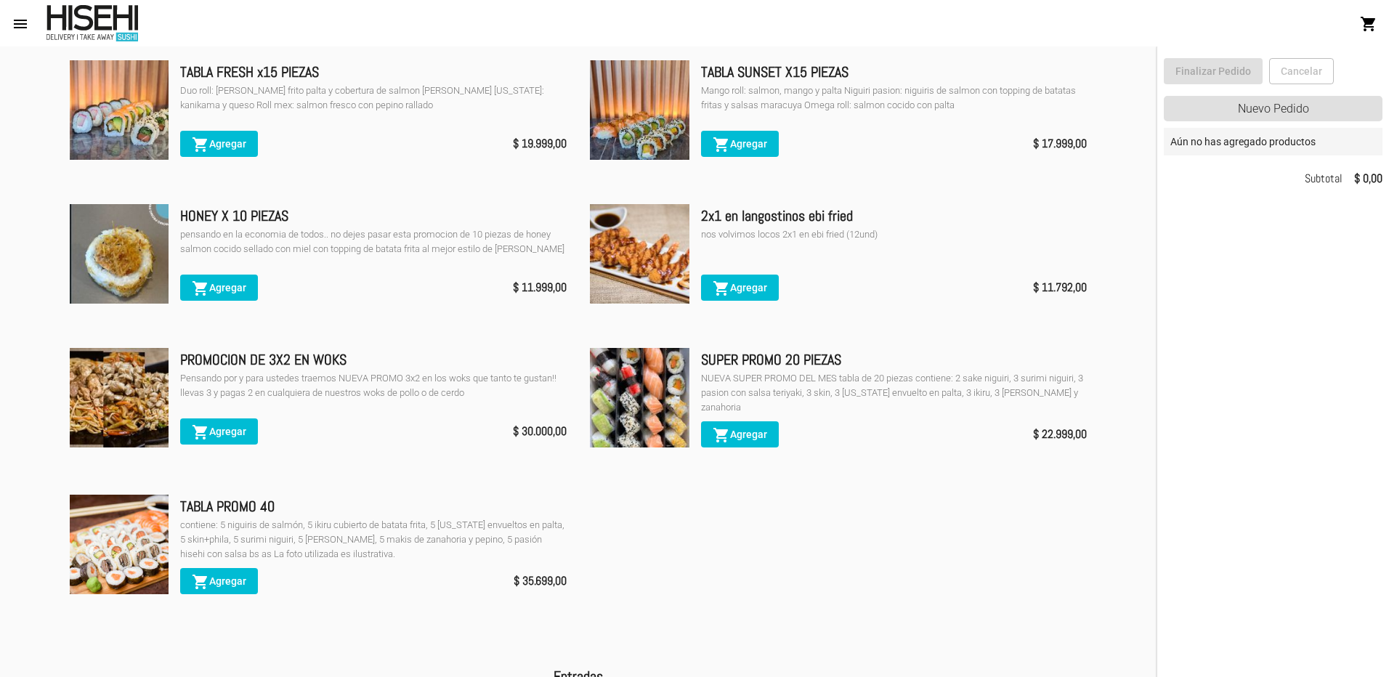
click at [1364, 24] on mat-icon "shopping_cart" at bounding box center [1368, 23] width 17 height 17
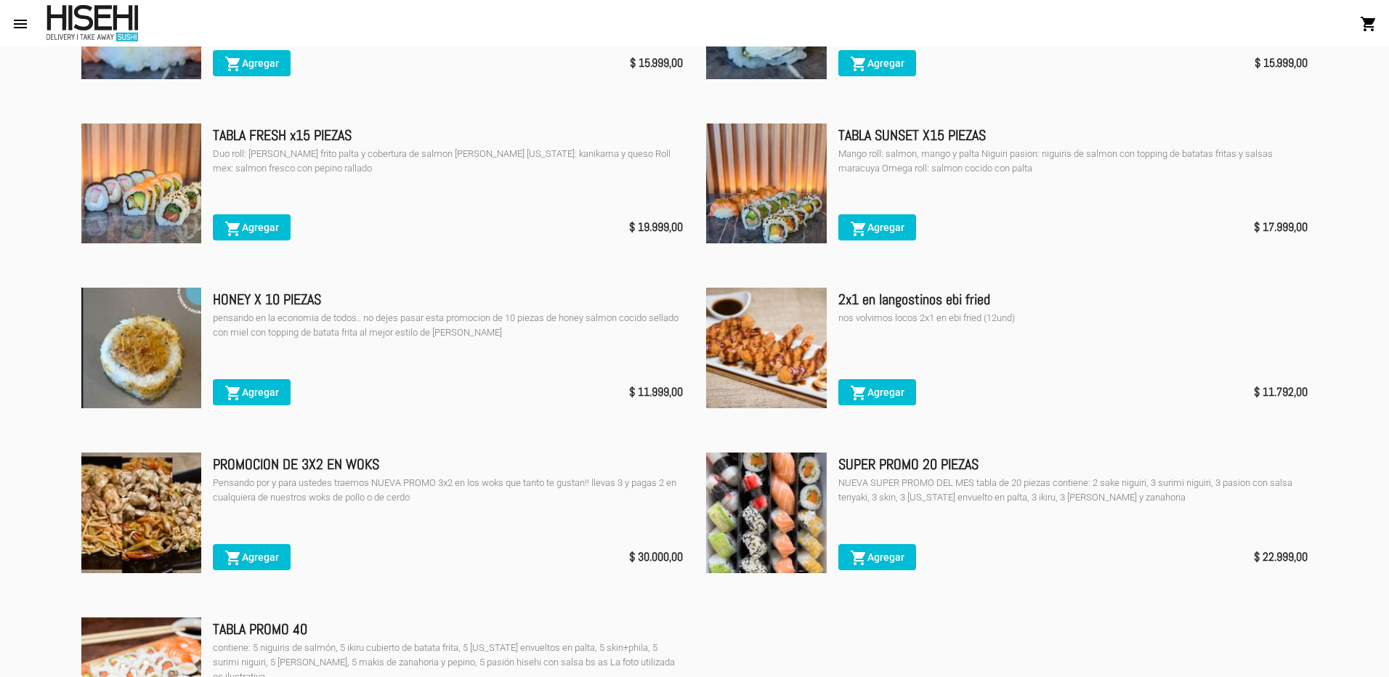
click at [271, 549] on button "shopping_cart Agregar" at bounding box center [252, 557] width 78 height 26
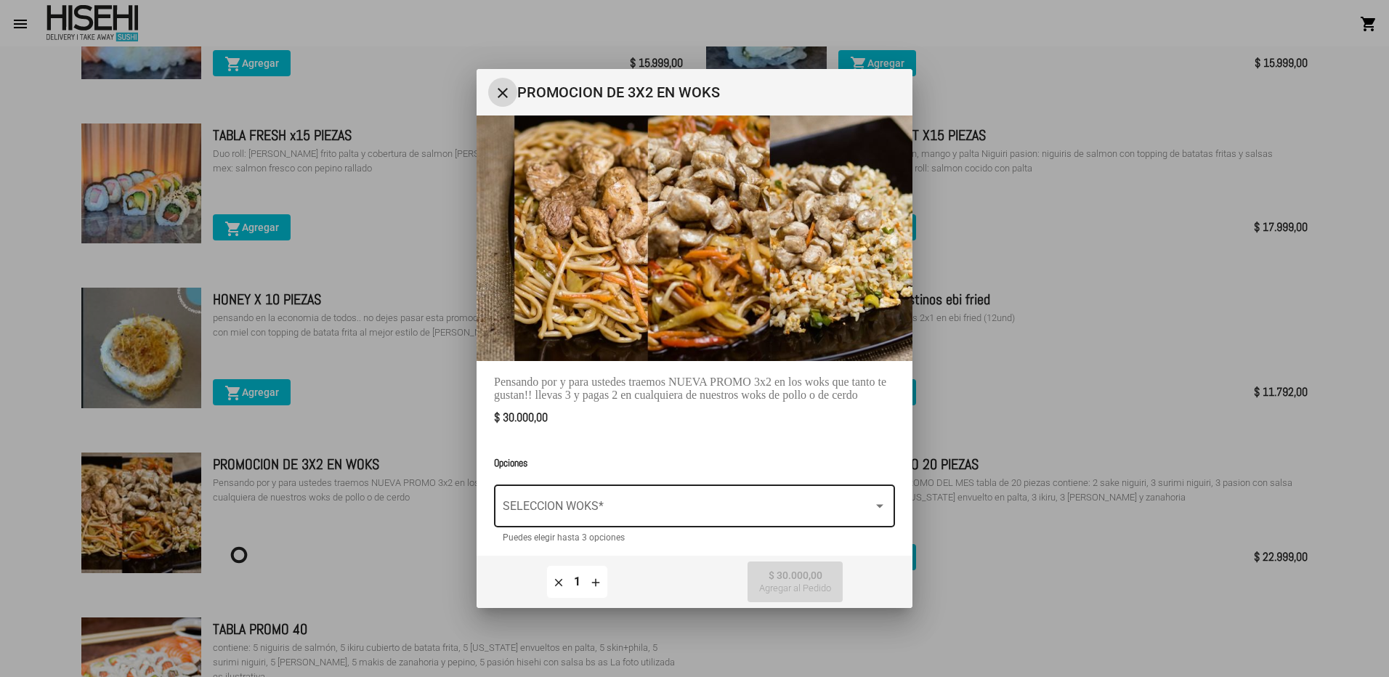
click at [647, 506] on span at bounding box center [688, 509] width 370 height 13
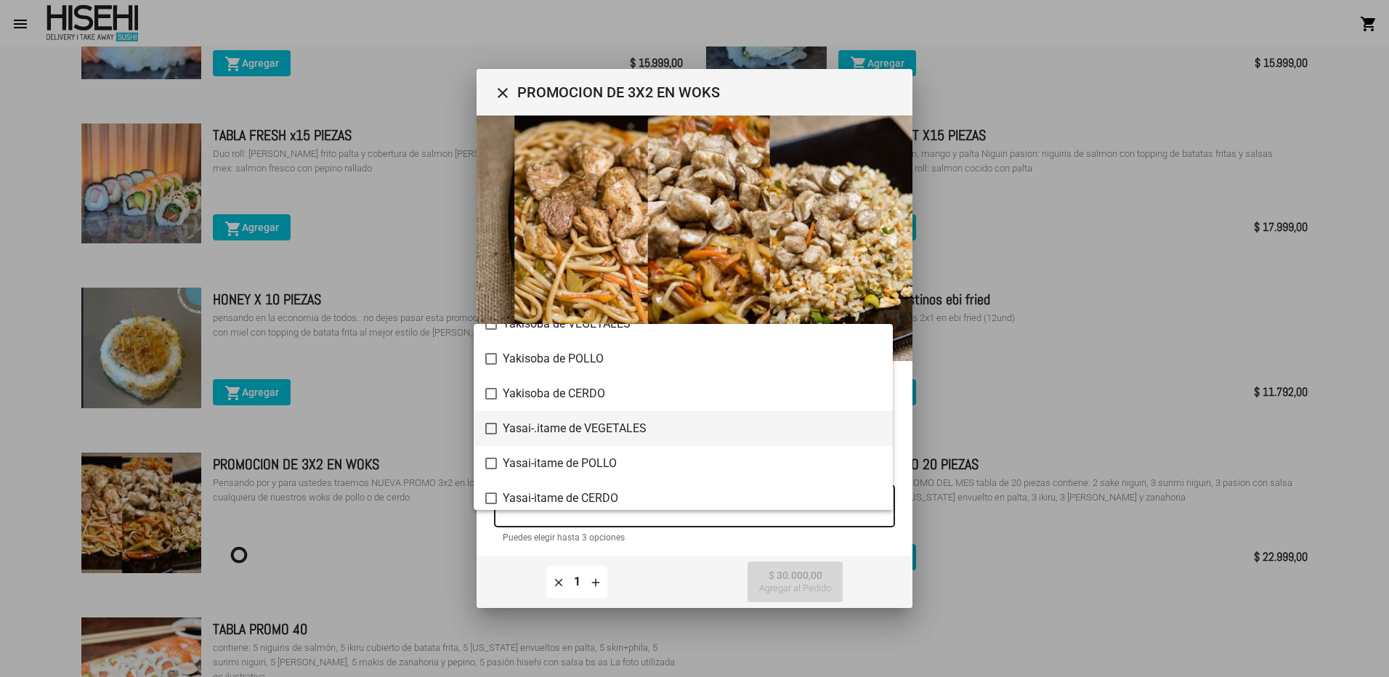
scroll to position [128, 0]
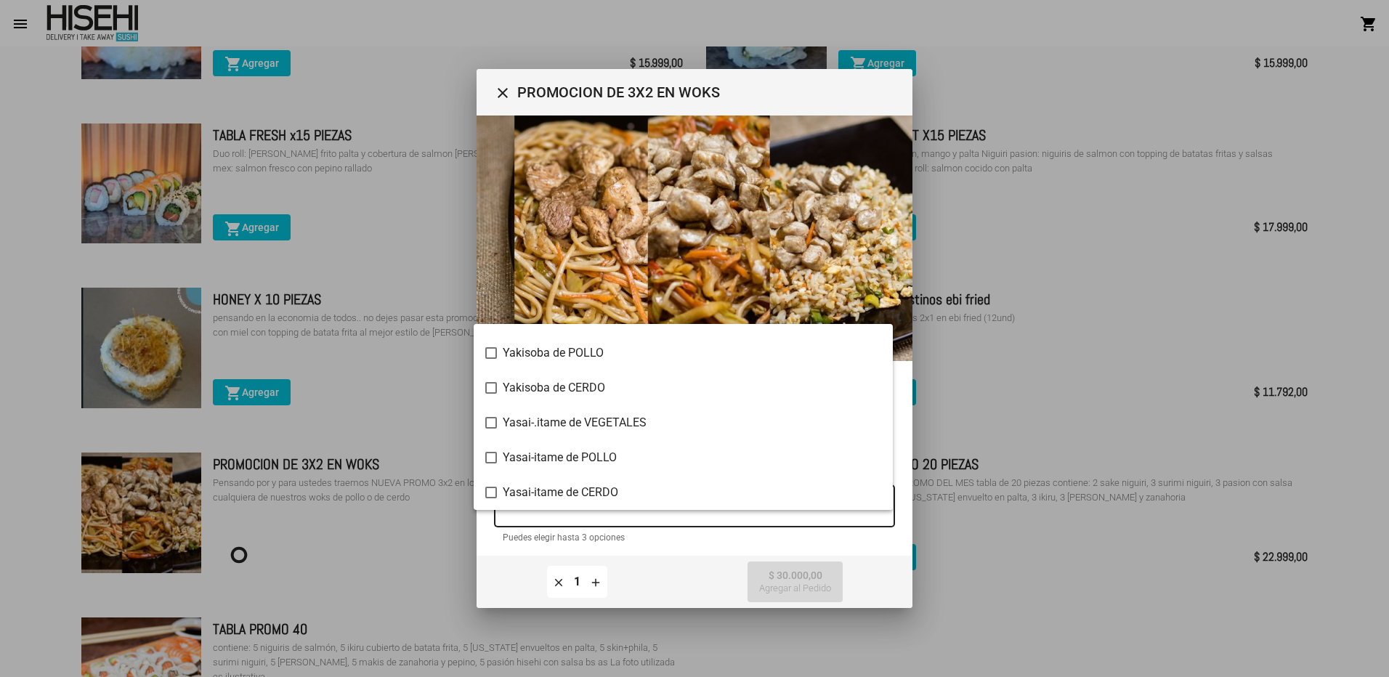
click at [1050, 243] on div at bounding box center [694, 338] width 1389 height 677
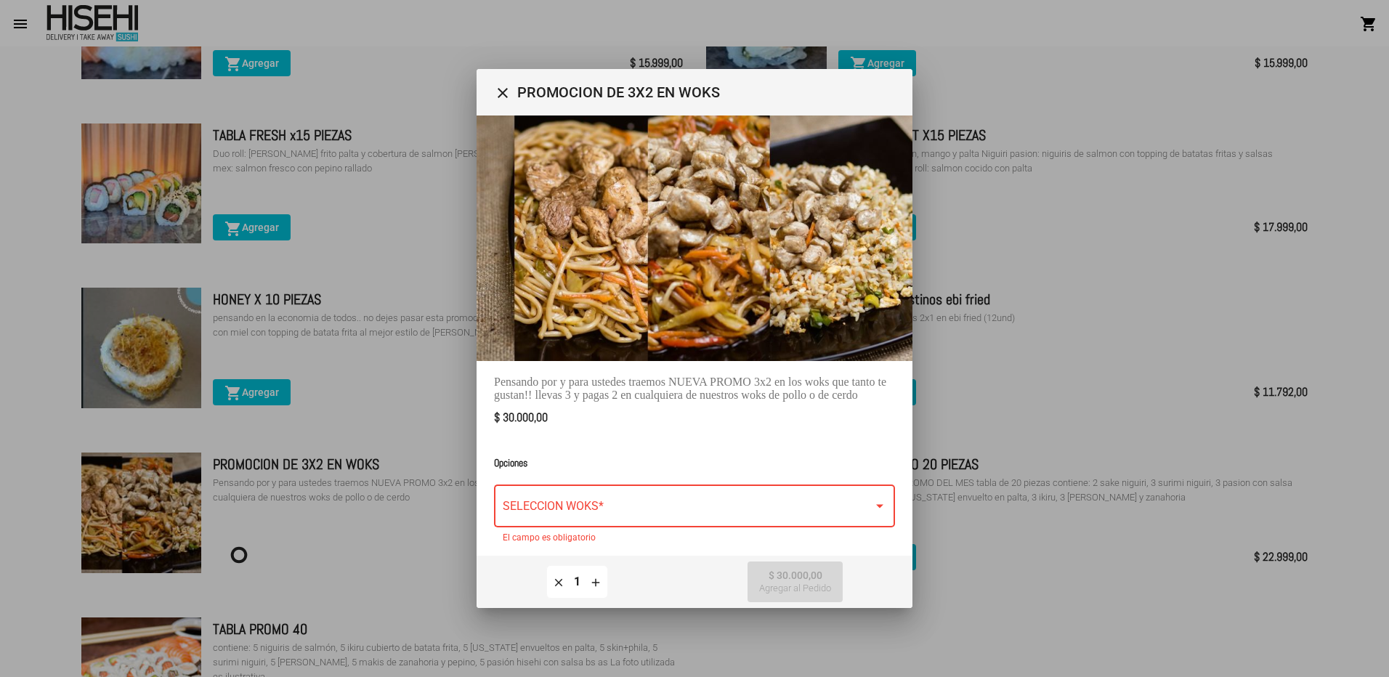
scroll to position [13, 0]
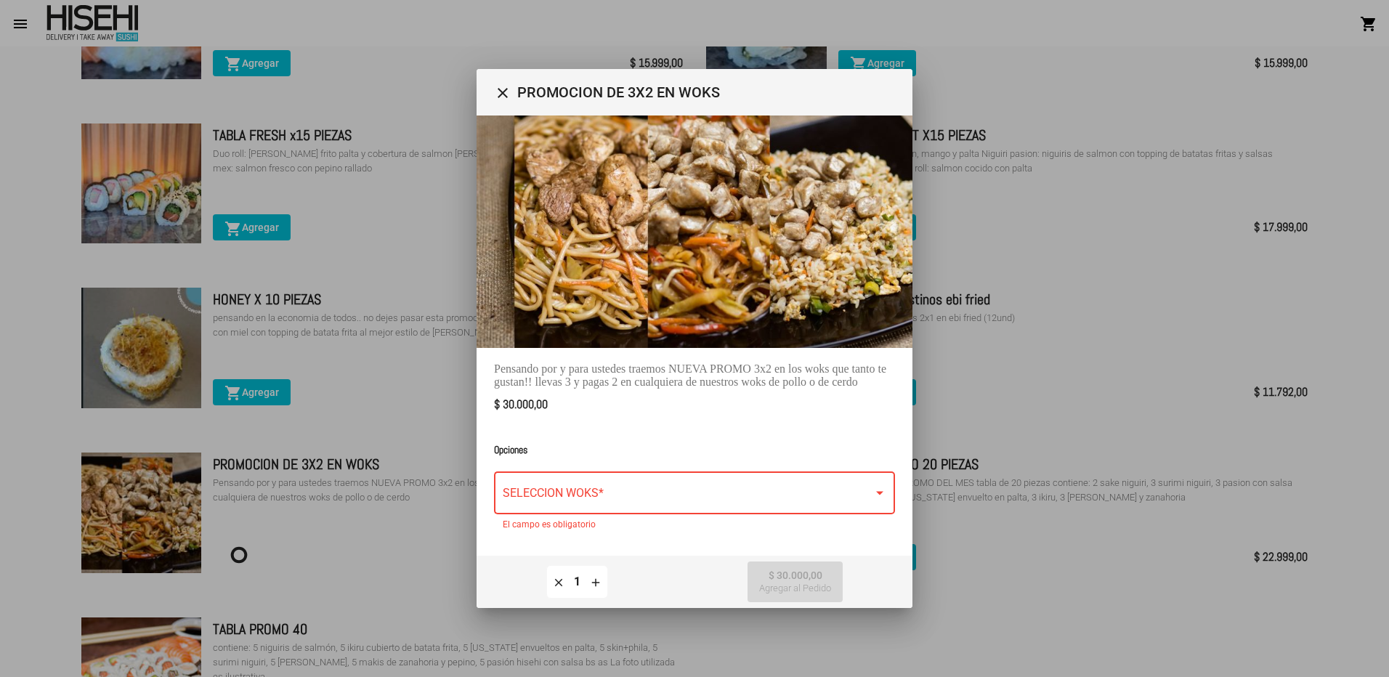
click at [507, 97] on mat-icon "close" at bounding box center [502, 92] width 17 height 17
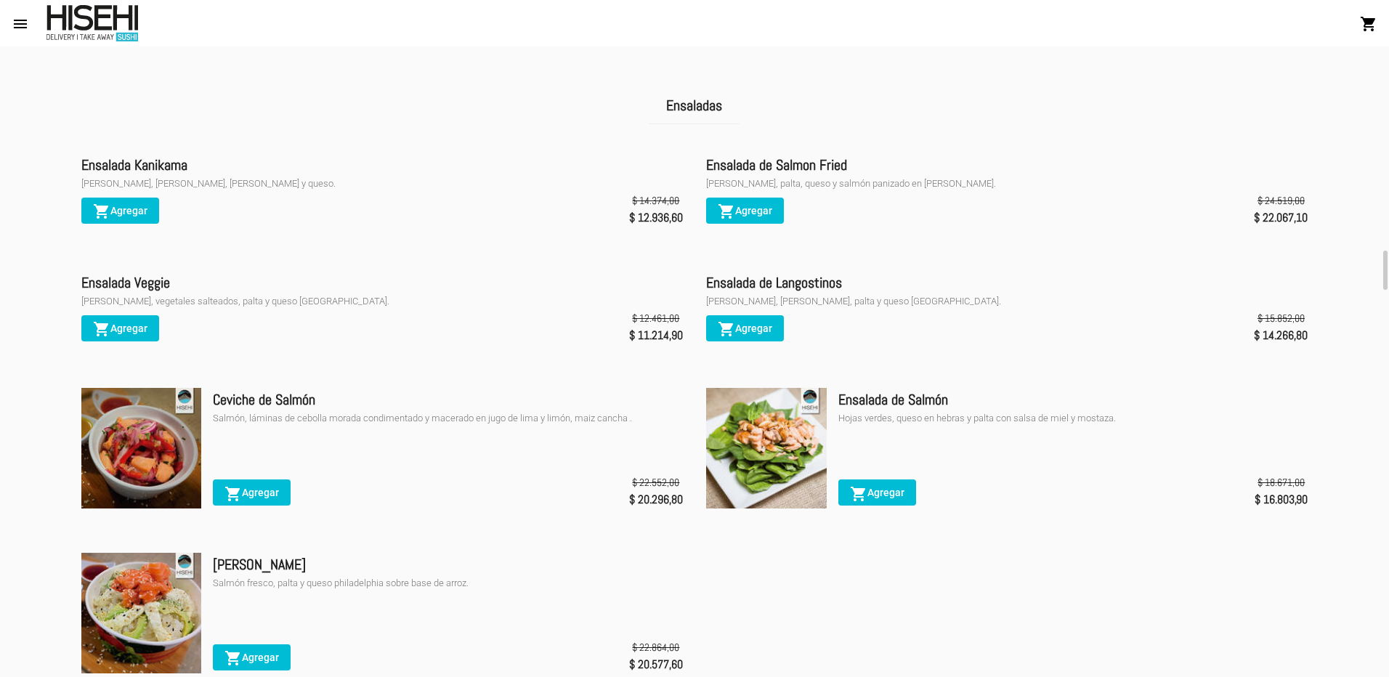
scroll to position [2793, 0]
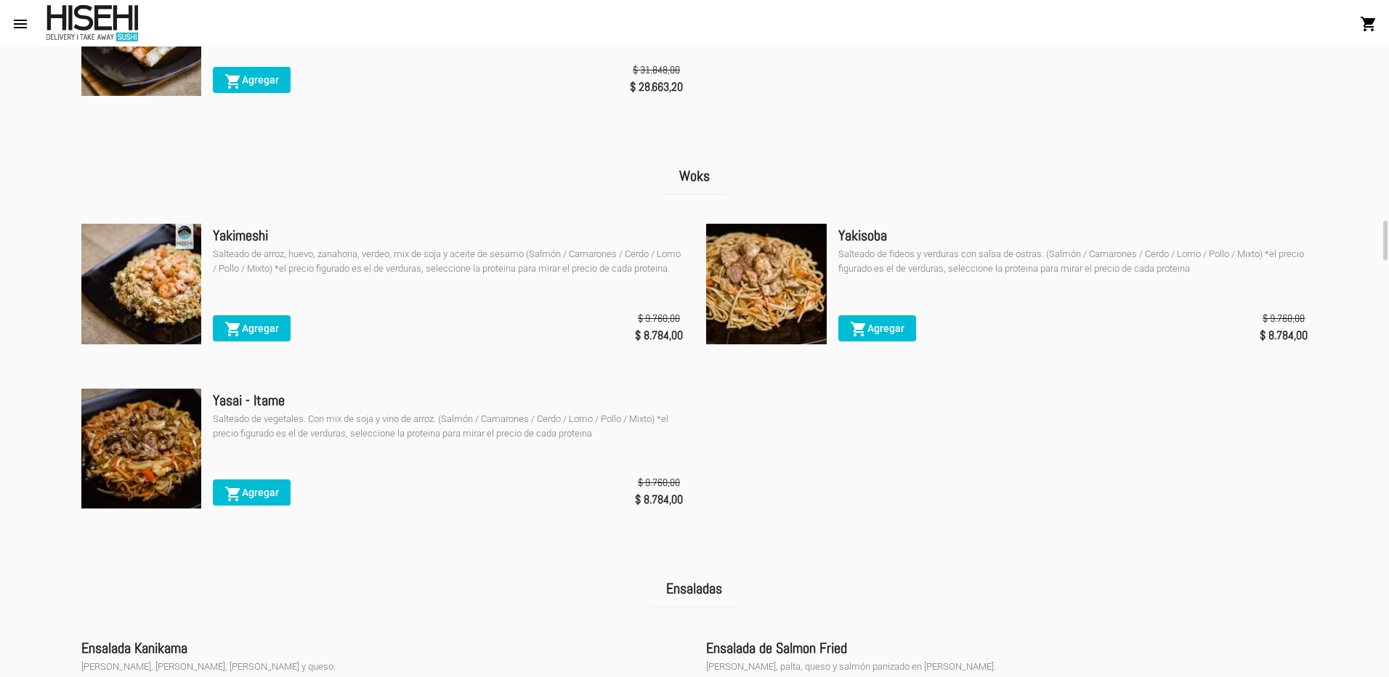
click at [166, 433] on img at bounding box center [141, 449] width 121 height 121
click at [253, 498] on span "shopping_cart Agregar" at bounding box center [251, 493] width 54 height 12
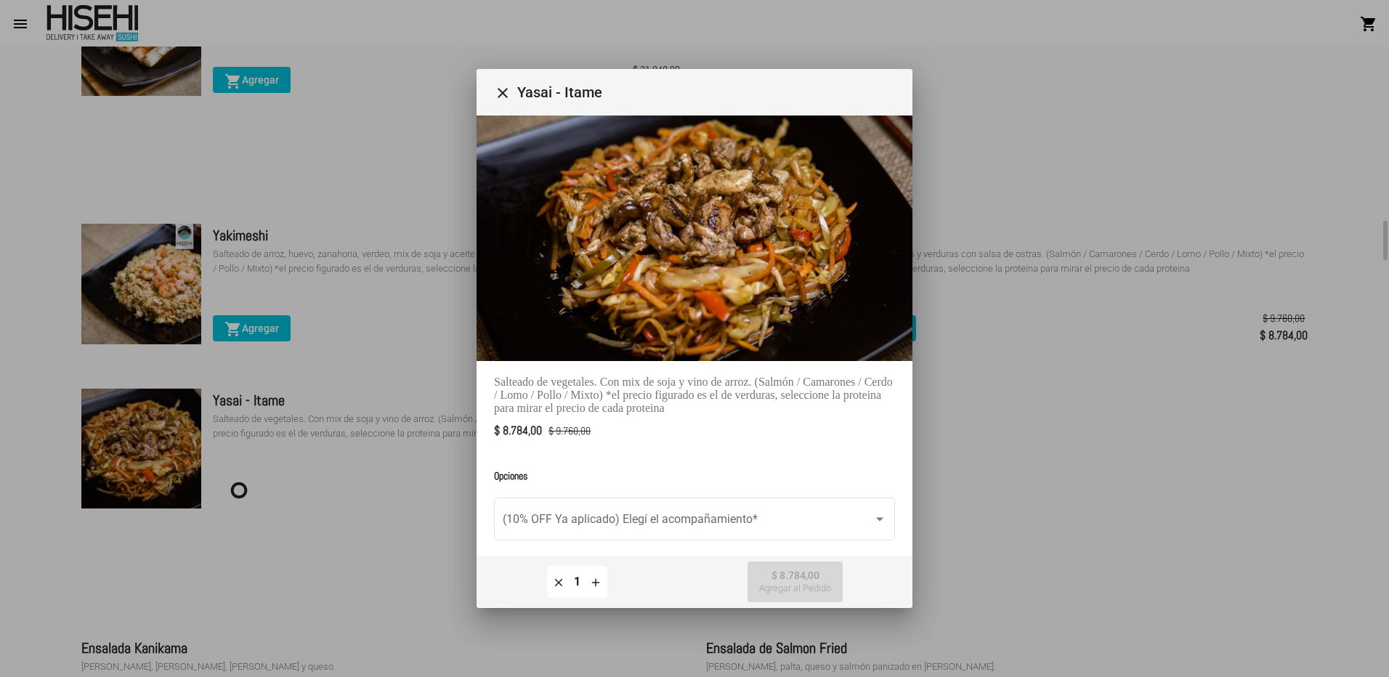
drag, startPoint x: 506, startPoint y: 378, endPoint x: 659, endPoint y: 376, distance: 153.3
click at [659, 376] on div "Salteado de vegetales. Con mix de soja y vino de arroz. (Salmón / Camarones / C…" at bounding box center [694, 395] width 401 height 39
click at [703, 403] on div "Salteado de vegetales. Con mix de soja y vino de arroz. (Salmón / Camarones / C…" at bounding box center [694, 395] width 401 height 39
click at [505, 94] on mat-icon "close" at bounding box center [502, 92] width 17 height 17
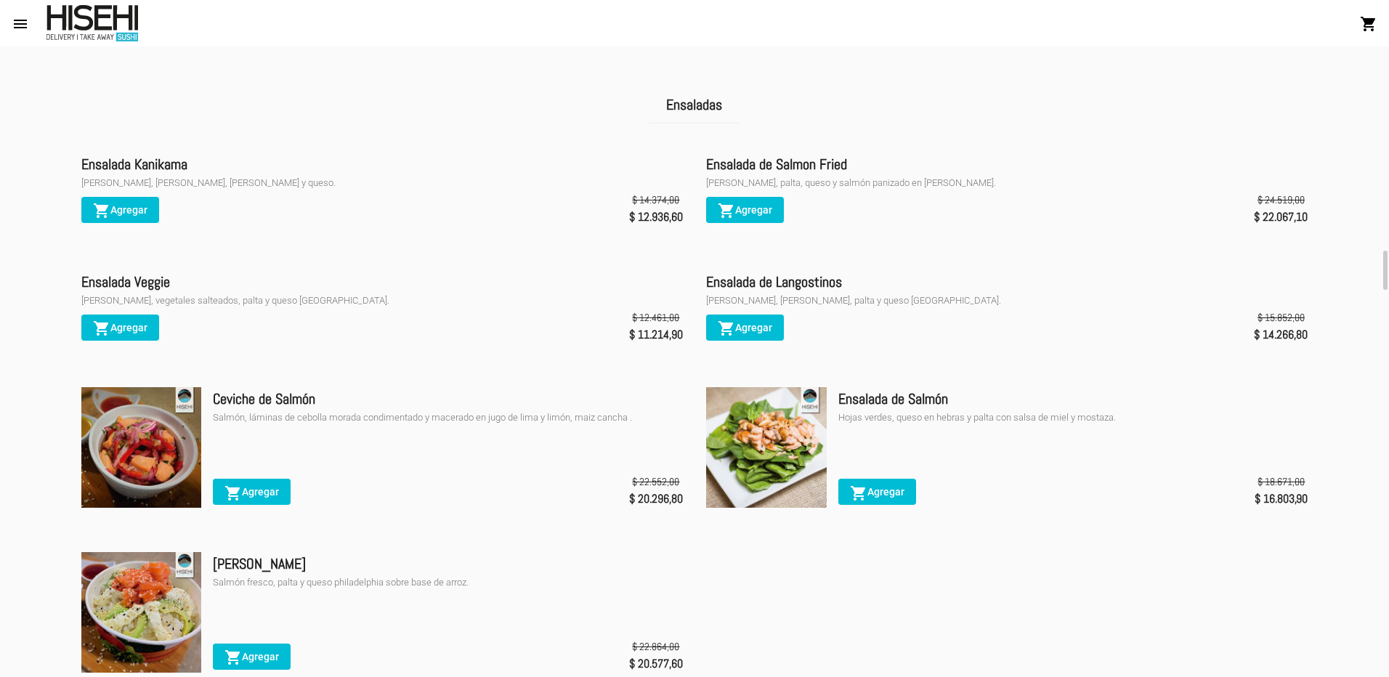
scroll to position [2793, 0]
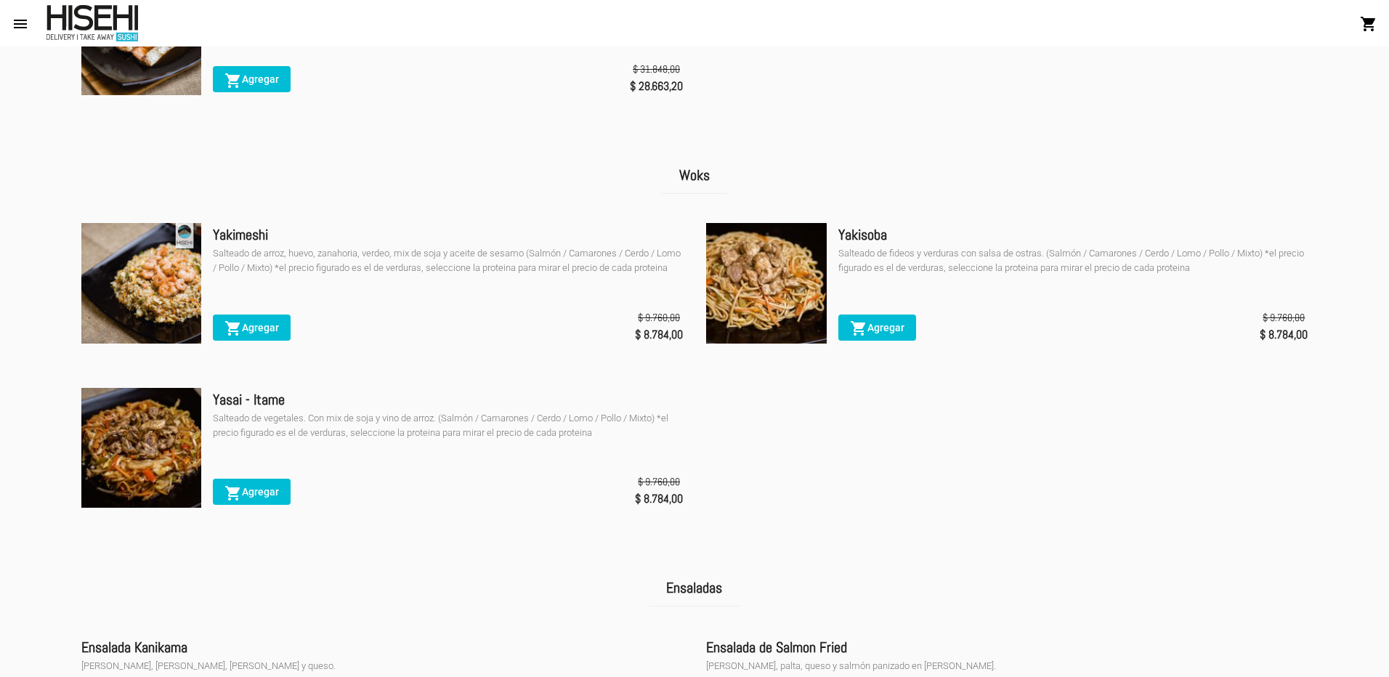
click at [255, 333] on span "shopping_cart Agregar" at bounding box center [251, 328] width 54 height 12
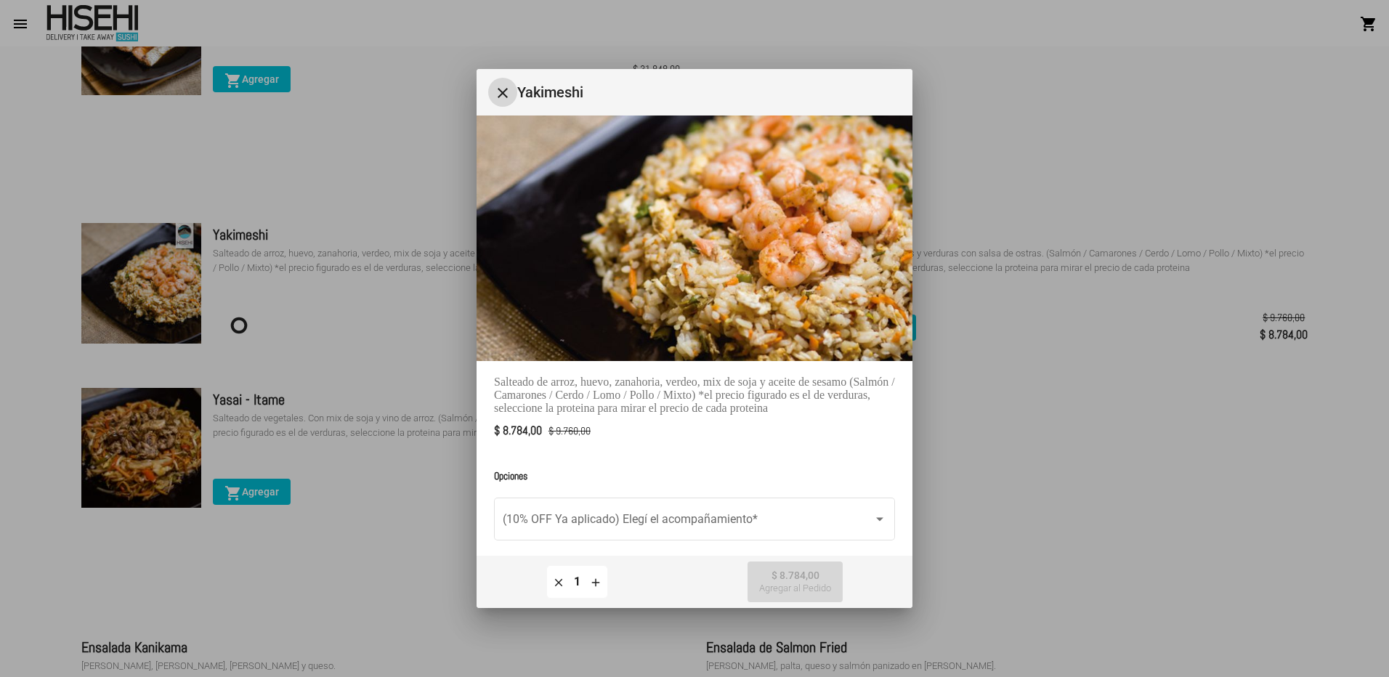
click at [599, 580] on mat-icon "add" at bounding box center [595, 581] width 13 height 13
click at [550, 586] on div "remove" at bounding box center [558, 581] width 17 height 17
click at [556, 584] on mat-icon "remove" at bounding box center [558, 581] width 13 height 13
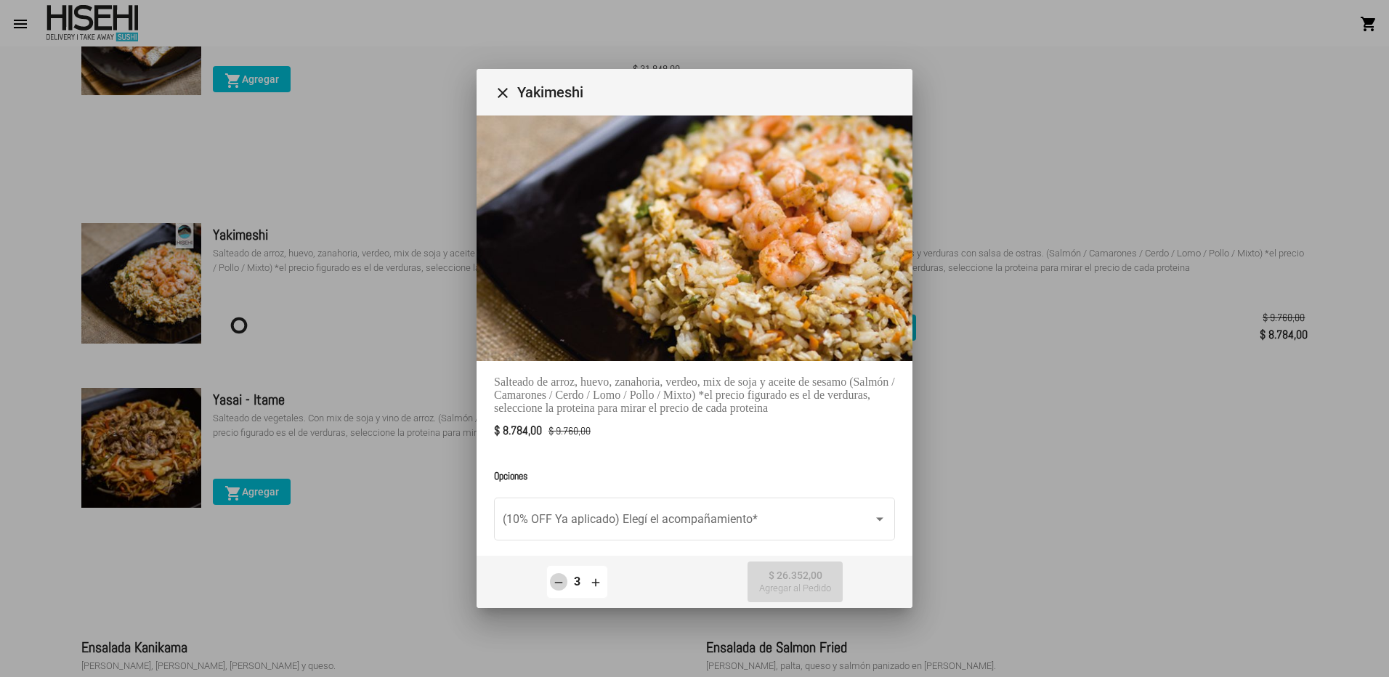
click at [556, 583] on mat-icon "remove" at bounding box center [558, 581] width 13 height 13
click at [596, 581] on mat-icon "add" at bounding box center [595, 581] width 13 height 13
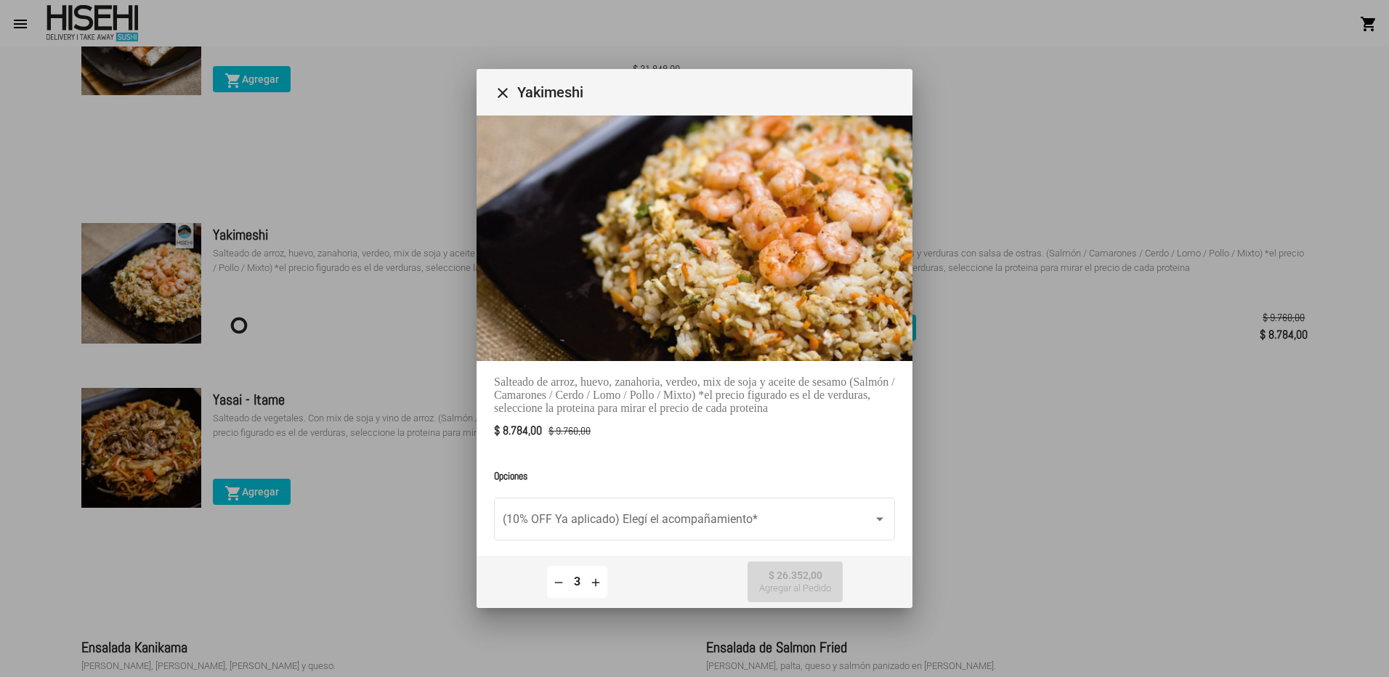
type input "4"
click at [1204, 357] on div at bounding box center [694, 338] width 1389 height 677
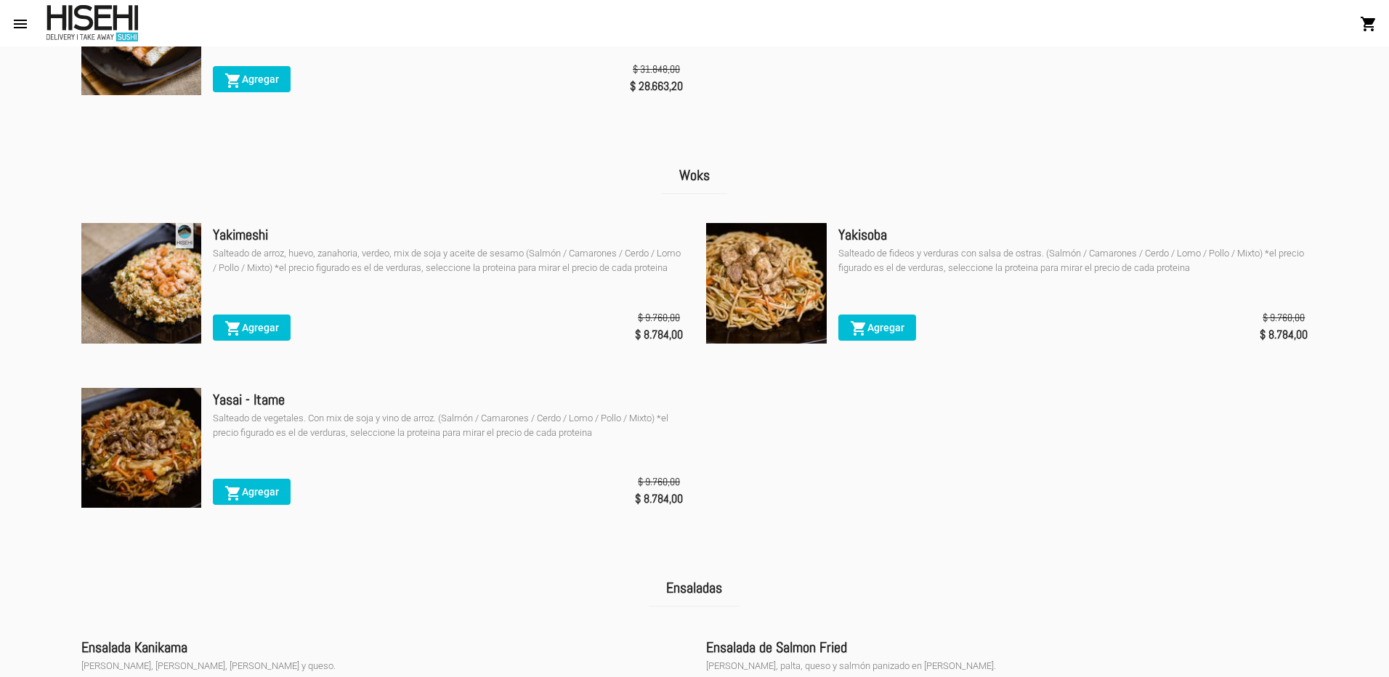
drag, startPoint x: 651, startPoint y: 349, endPoint x: 665, endPoint y: 344, distance: 15.2
click at [665, 344] on span "$ 8.784,00" at bounding box center [659, 335] width 48 height 20
click at [1000, 434] on ul "Yakimeshi Salteado de arroz, huevo, zanahoria, verdeo, mix de soja y aceite de …" at bounding box center [695, 375] width 1250 height 329
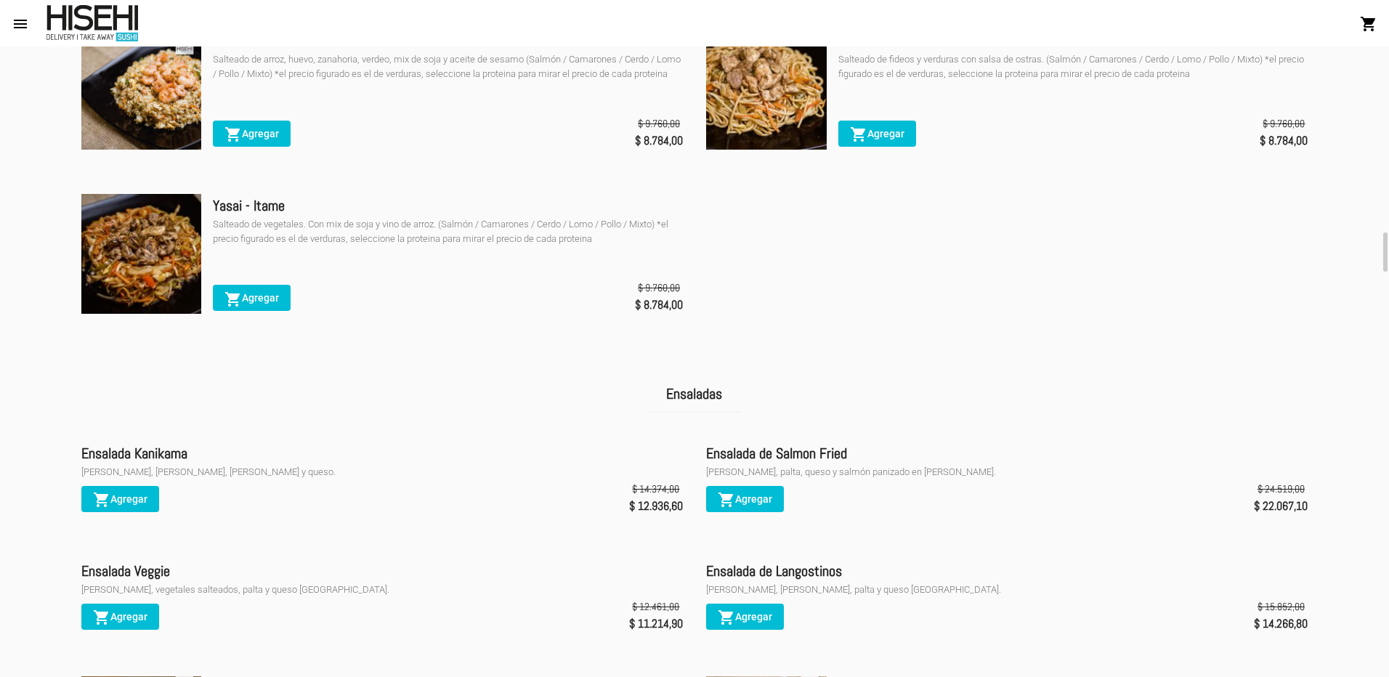
scroll to position [2698, 0]
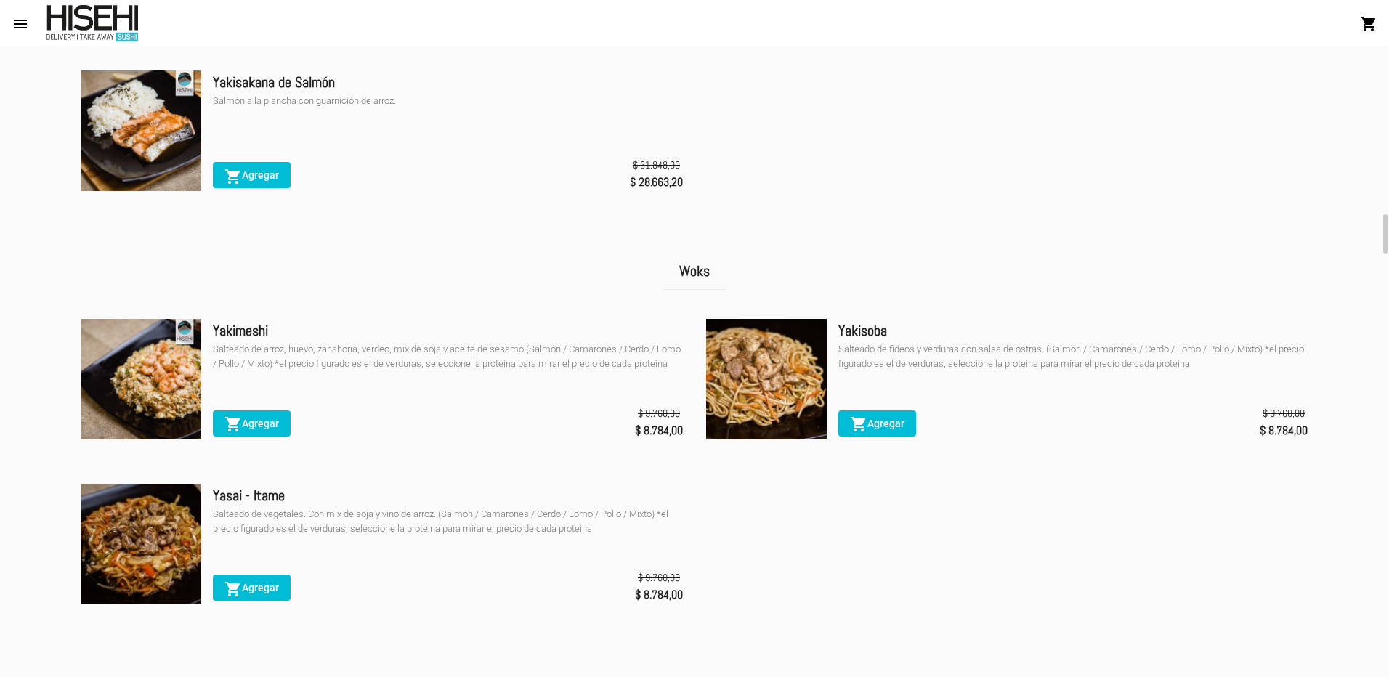
click at [293, 434] on div "shopping_cart Agregar $ 9.760,00 $ 8.784,00" at bounding box center [448, 423] width 470 height 39
click at [283, 437] on button "shopping_cart Agregar" at bounding box center [252, 423] width 78 height 26
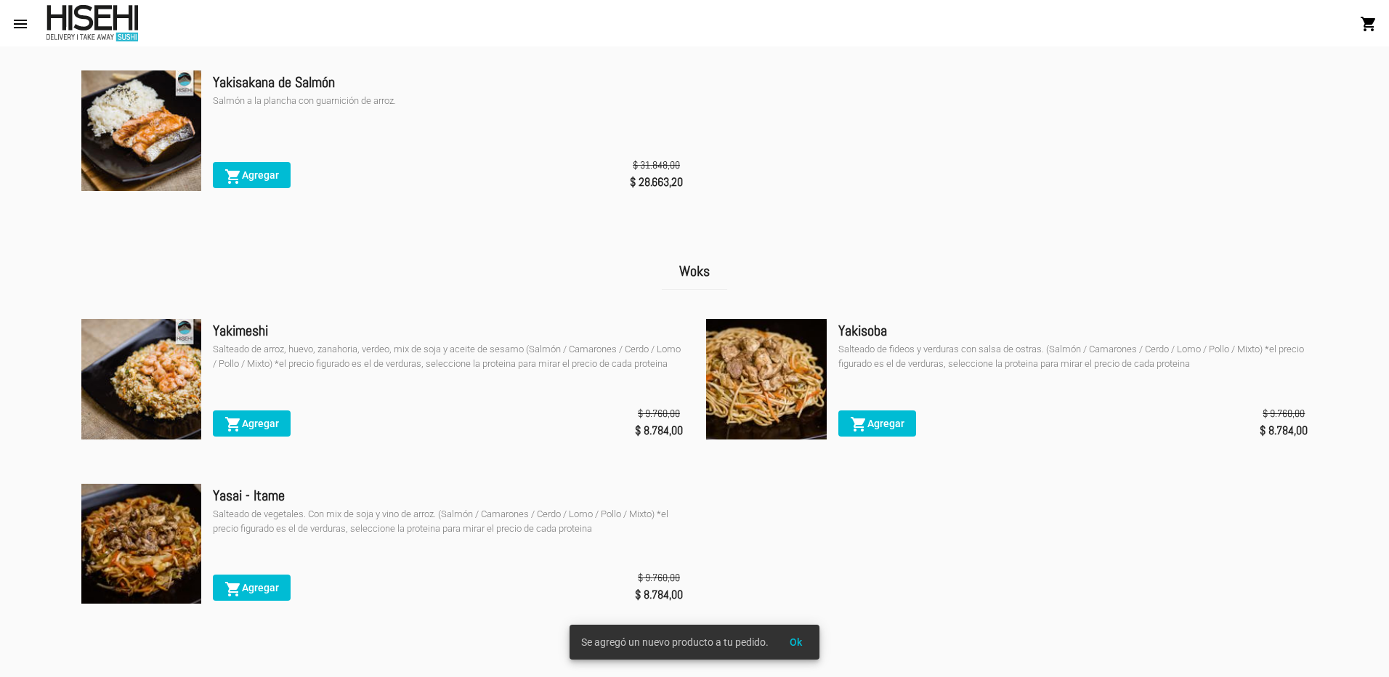
click at [795, 649] on button "Ok" at bounding box center [796, 642] width 36 height 26
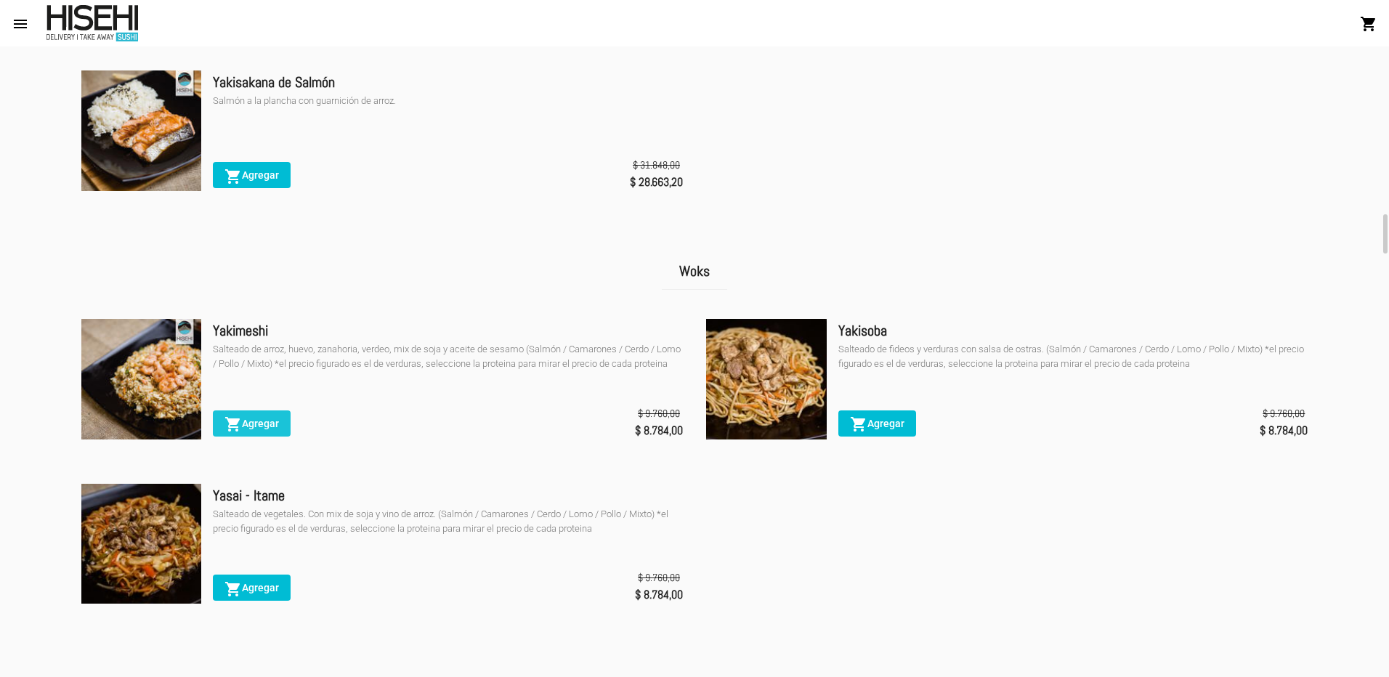
click at [262, 437] on button "shopping_cart Agregar" at bounding box center [252, 423] width 78 height 26
click at [1371, 13] on button "shopping_cart" at bounding box center [1368, 23] width 29 height 29
